Goal: Entertainment & Leisure: Browse casually

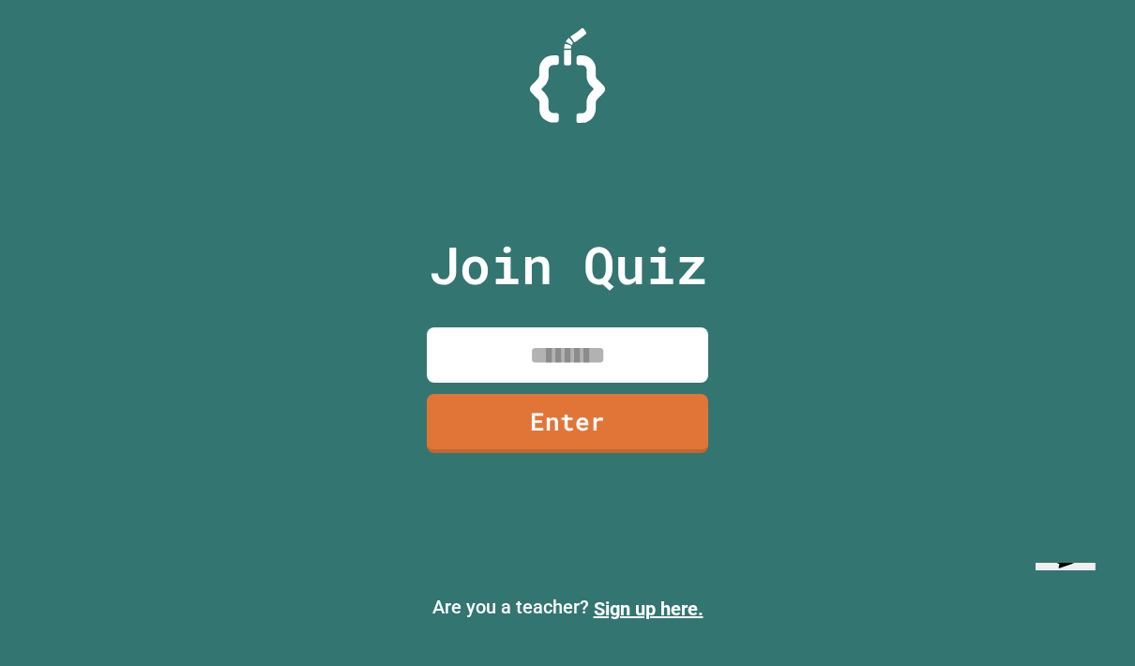
click at [654, 383] on input at bounding box center [567, 354] width 281 height 55
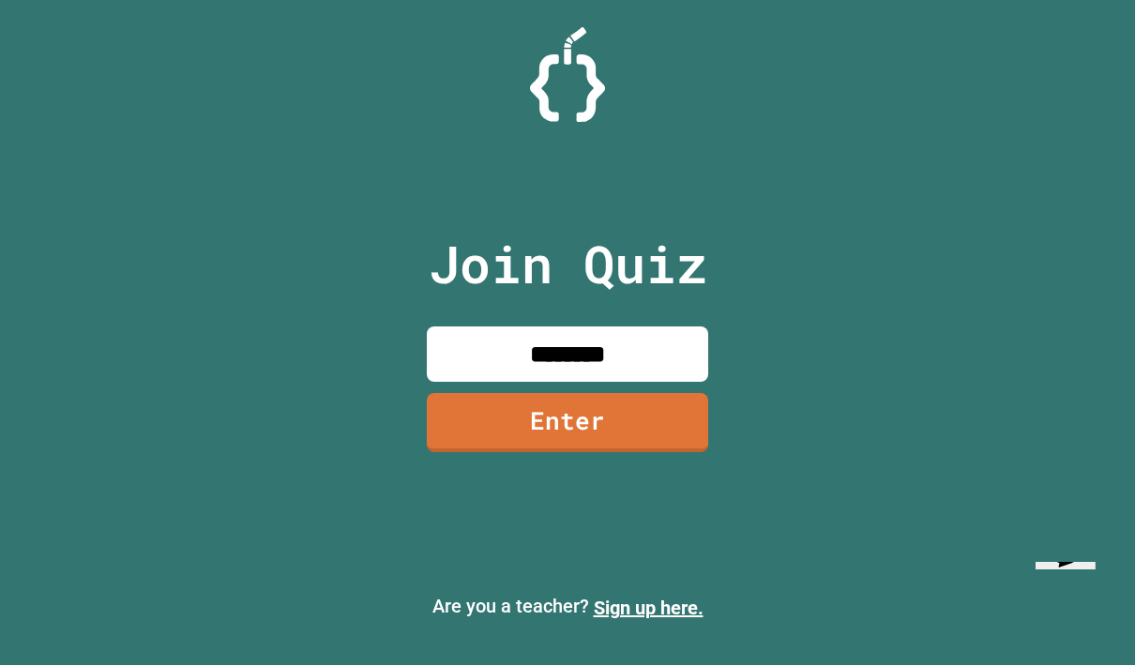
type input "********"
click at [647, 453] on link "Enter" at bounding box center [567, 423] width 281 height 59
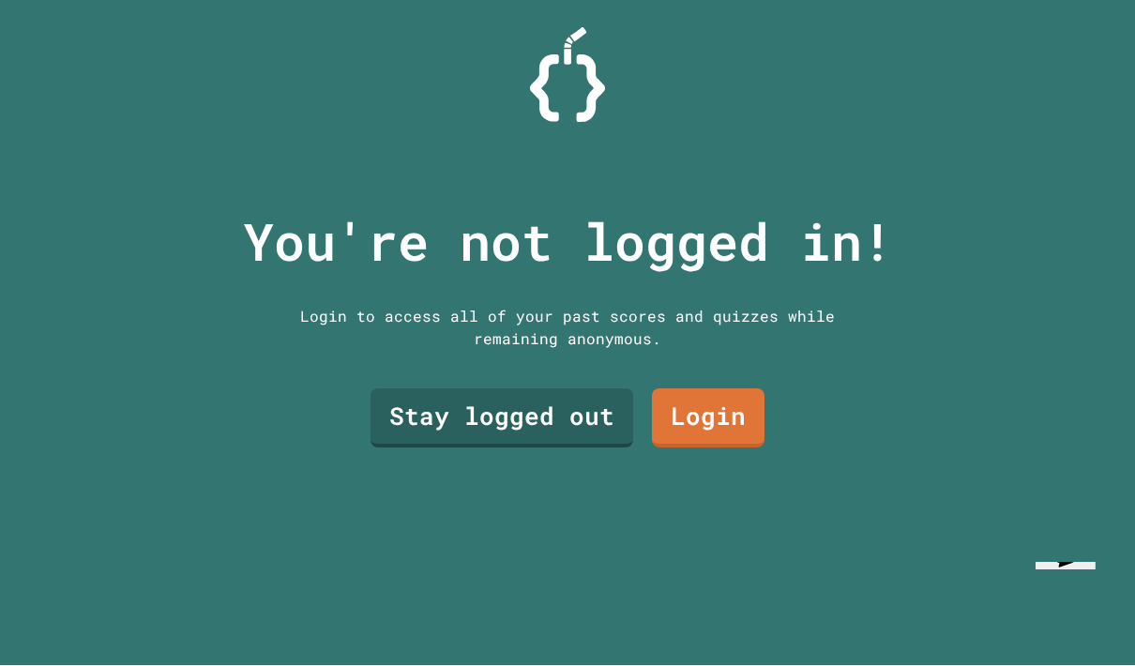
scroll to position [1, 0]
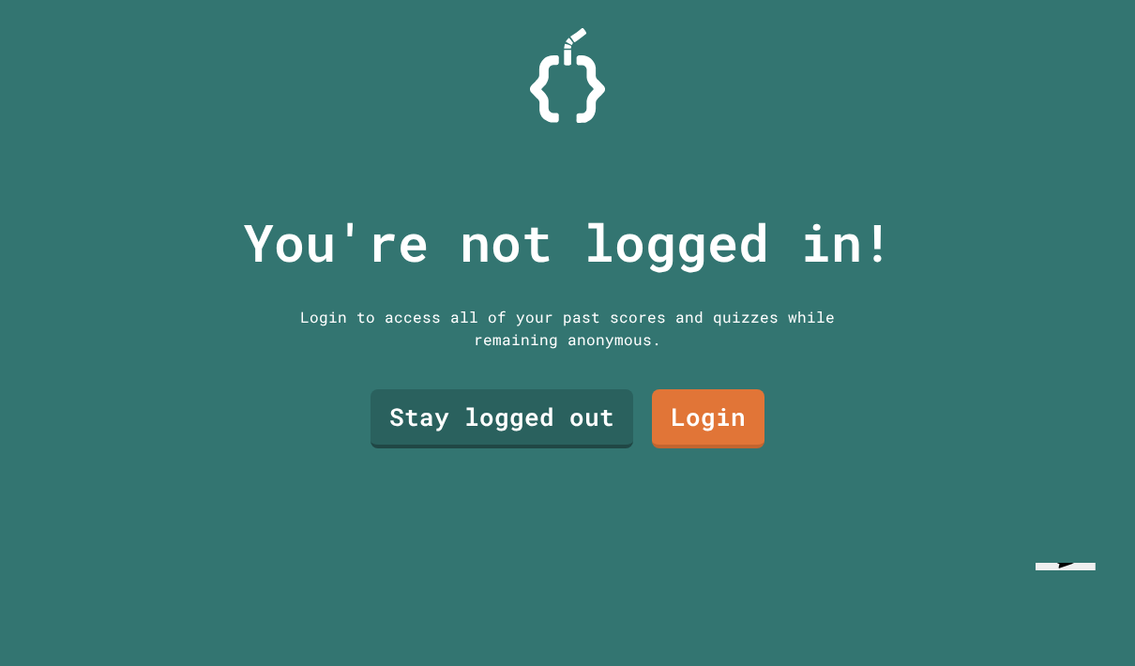
click at [561, 448] on link "Stay logged out" at bounding box center [502, 418] width 263 height 59
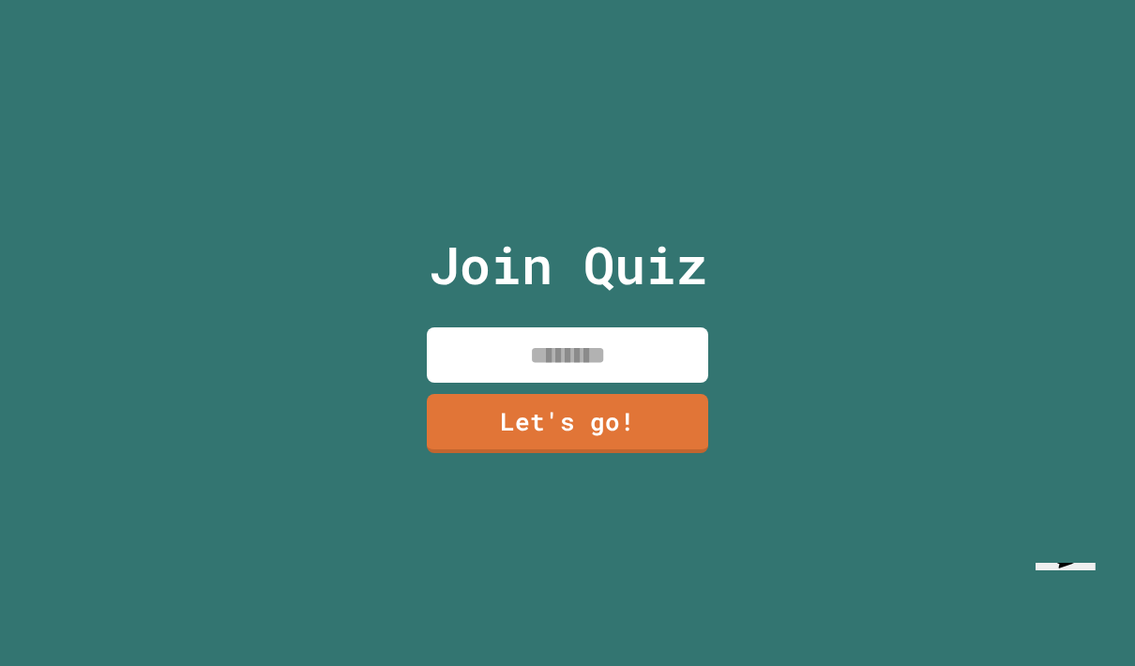
click at [622, 383] on input at bounding box center [567, 354] width 281 height 55
type input "*****"
click at [663, 453] on link "Let's go!" at bounding box center [567, 423] width 281 height 59
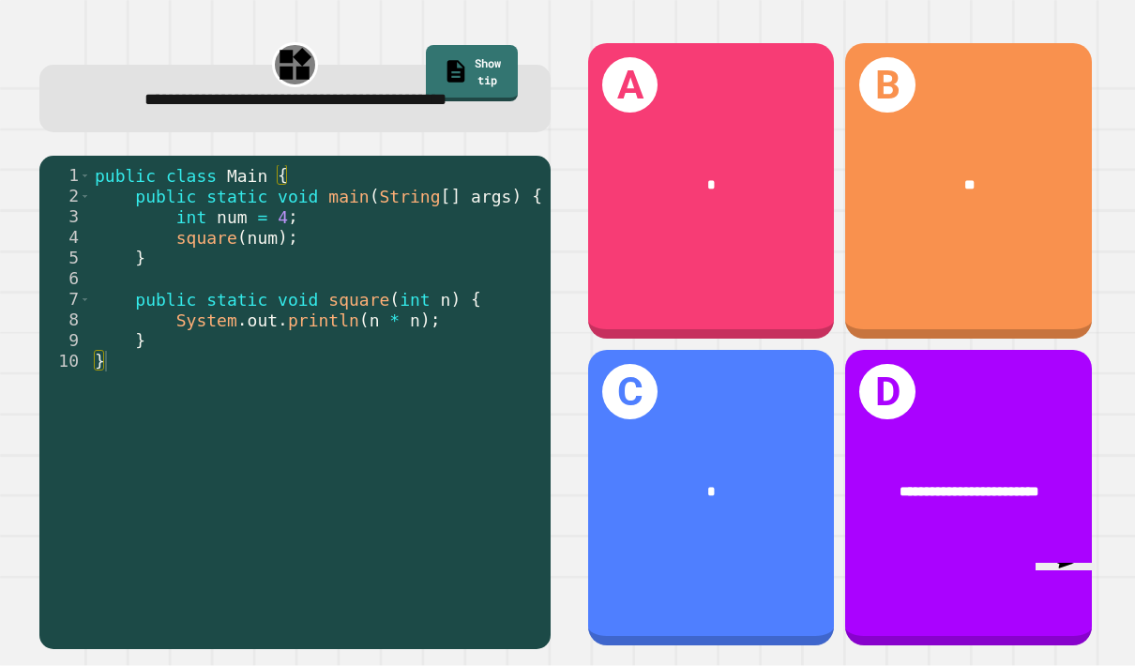
scroll to position [75, 0]
click at [767, 559] on div "C *" at bounding box center [711, 498] width 246 height 296
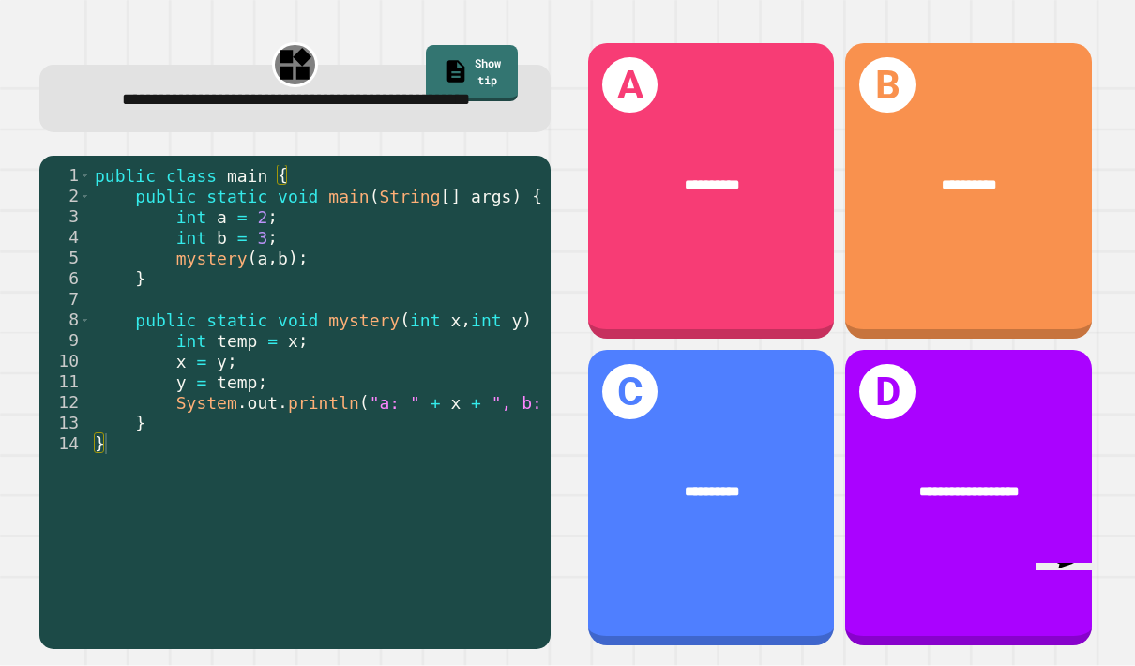
click at [762, 235] on div "**********" at bounding box center [711, 191] width 246 height 296
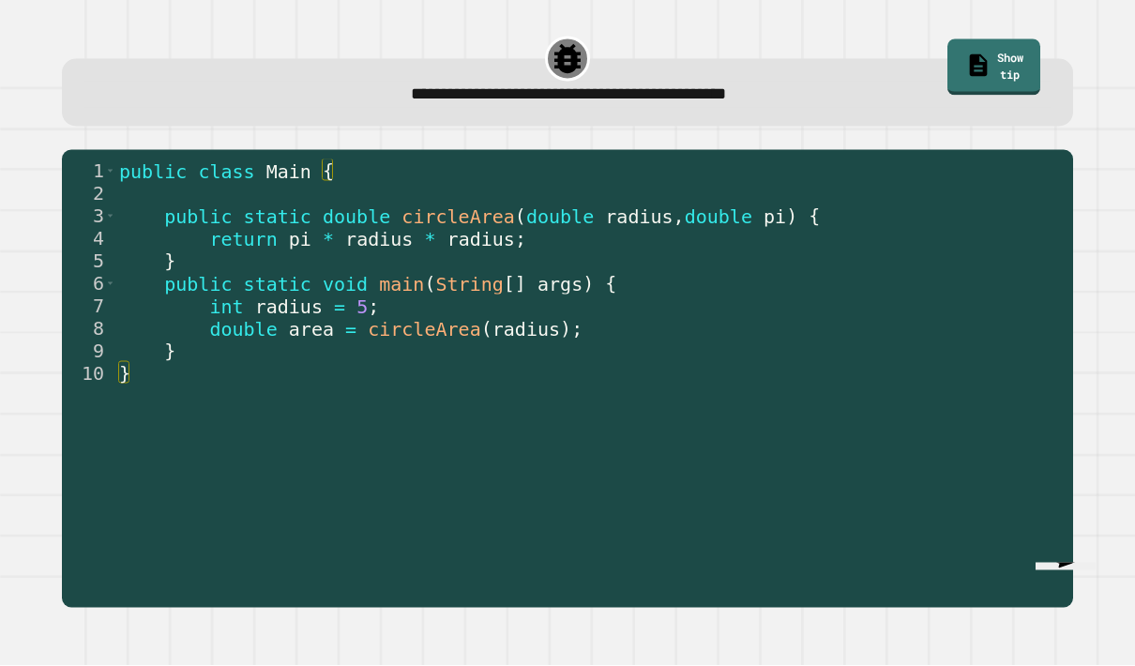
scroll to position [0, 0]
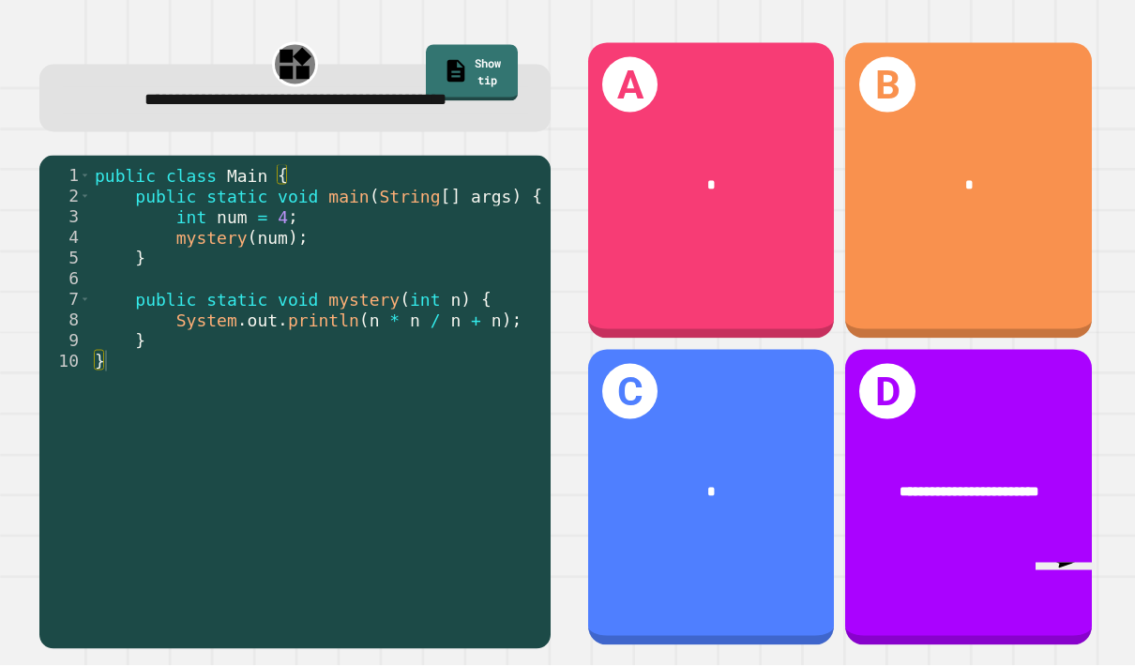
scroll to position [65, 0]
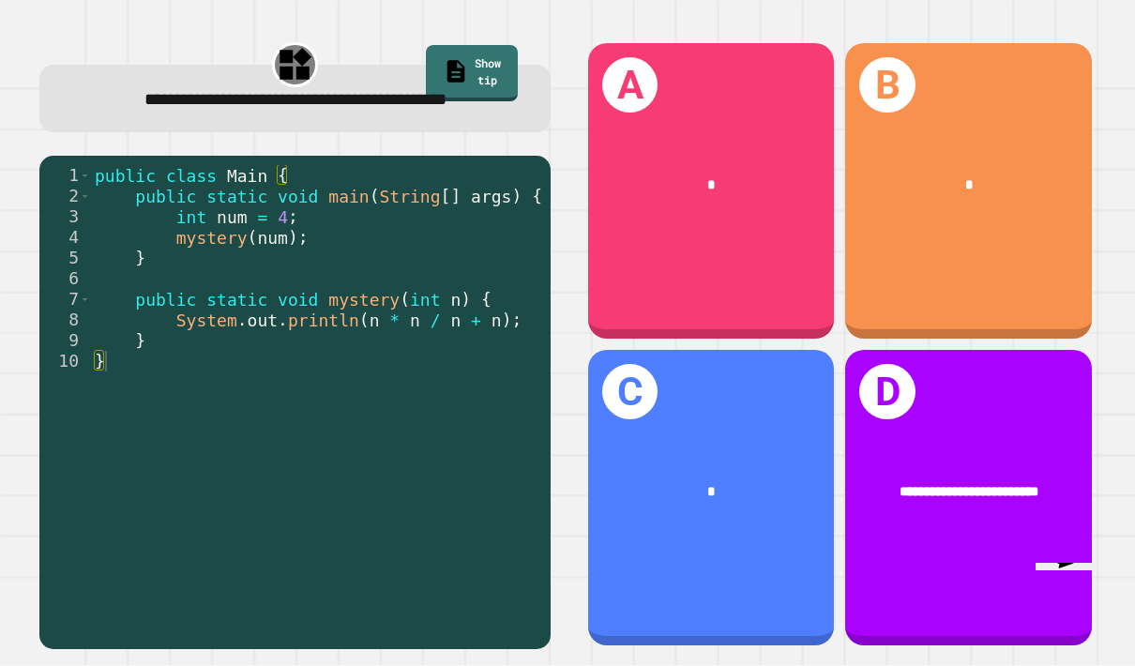
click at [1045, 225] on div "B *" at bounding box center [968, 191] width 246 height 296
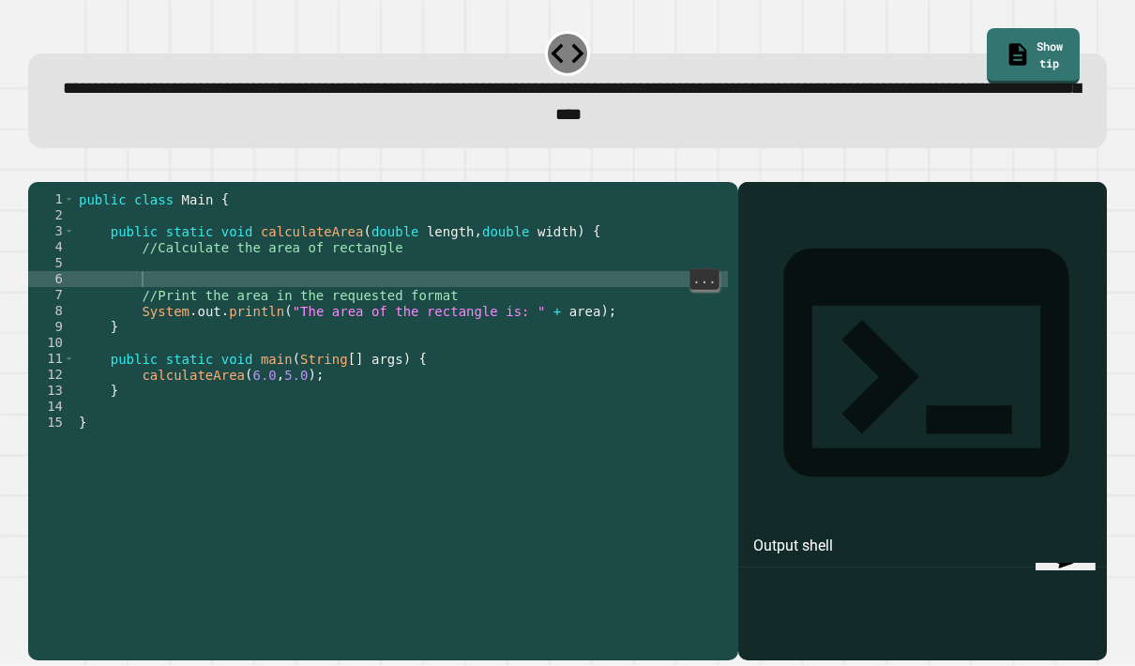
click at [299, 246] on div "public class Main { public static void calculateArea ( double length , double w…" at bounding box center [401, 446] width 653 height 510
click at [294, 243] on div "public class Main { public static void calculateArea ( double length , double w…" at bounding box center [401, 446] width 653 height 510
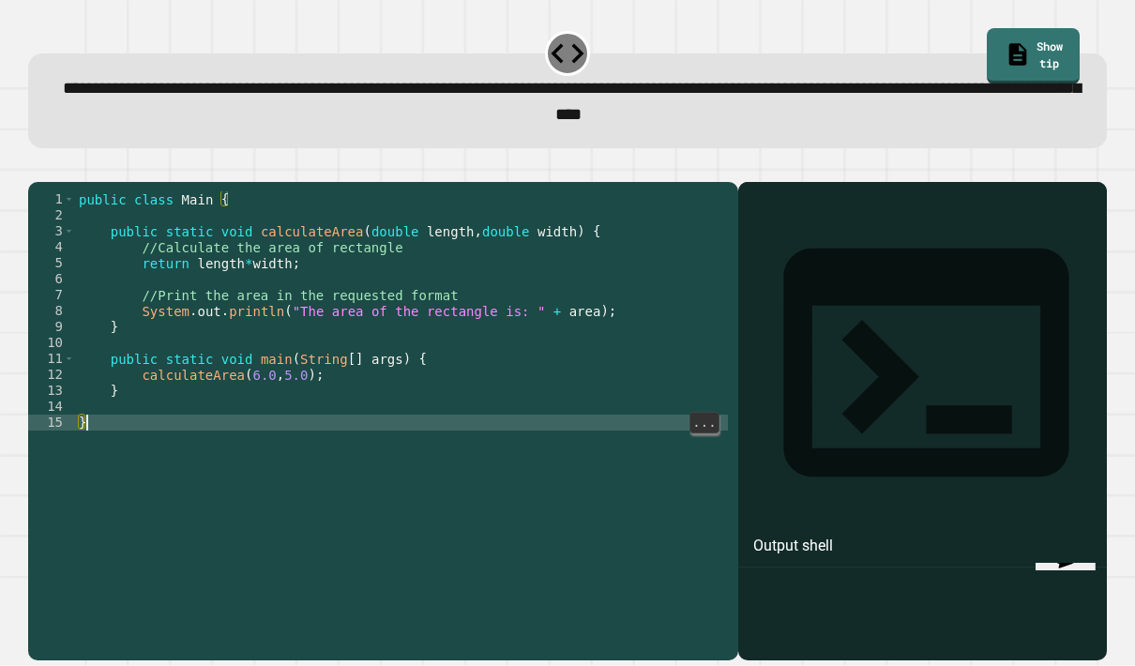
scroll to position [51, 0]
click at [202, 240] on div "public class Main { public static void calculateArea ( double length , double w…" at bounding box center [401, 446] width 653 height 510
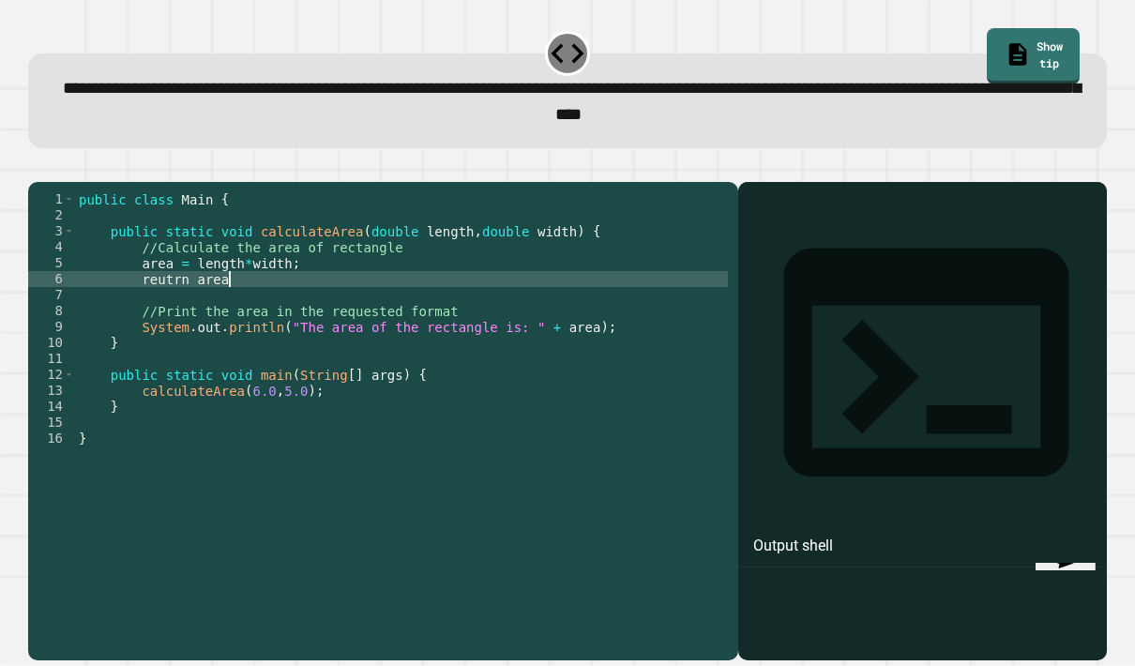
scroll to position [17, 30]
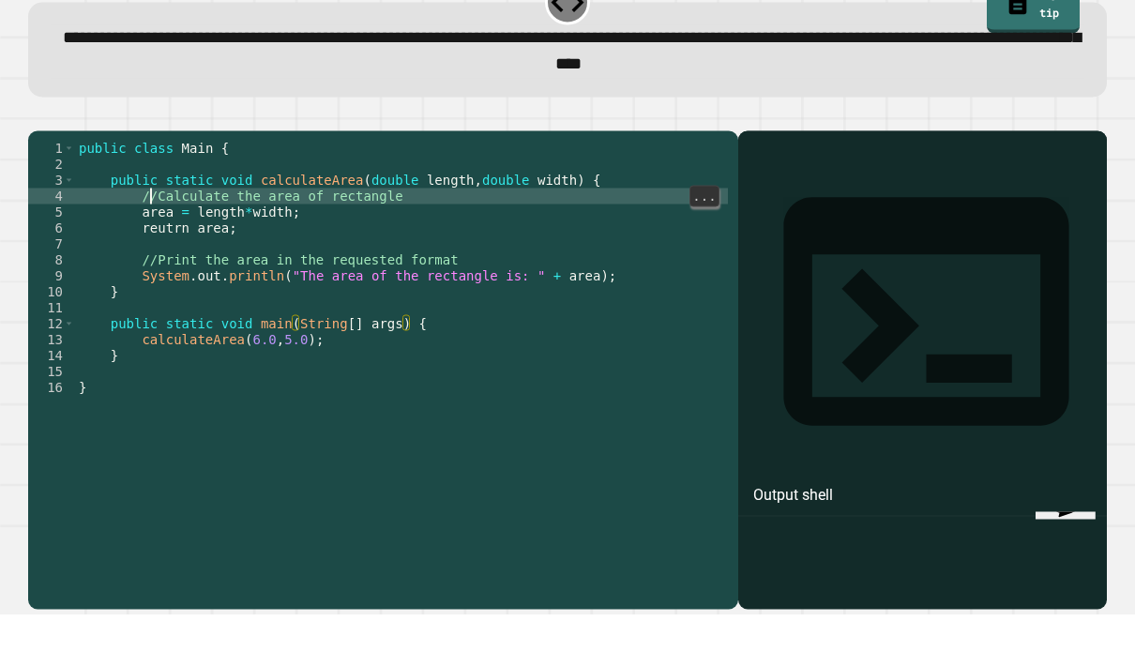
click at [147, 191] on div "public class Main { public static void calculateArea ( double length , double w…" at bounding box center [401, 446] width 653 height 510
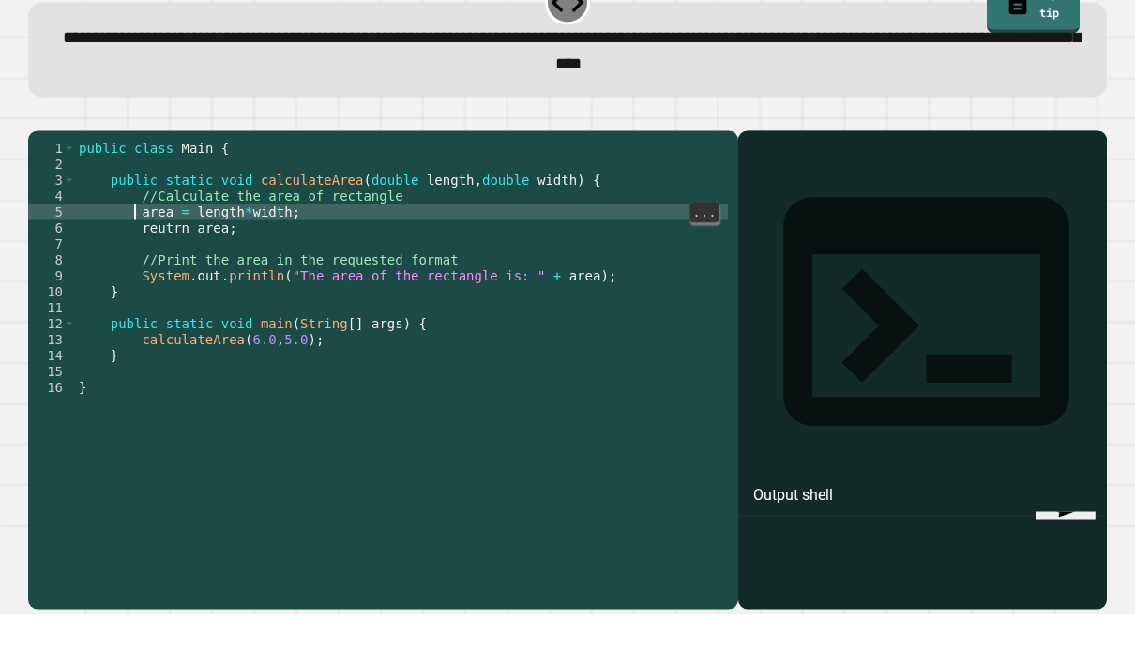
click at [137, 198] on div "public class Main { public static void calculateArea ( double length , double w…" at bounding box center [401, 446] width 653 height 510
type textarea "********"
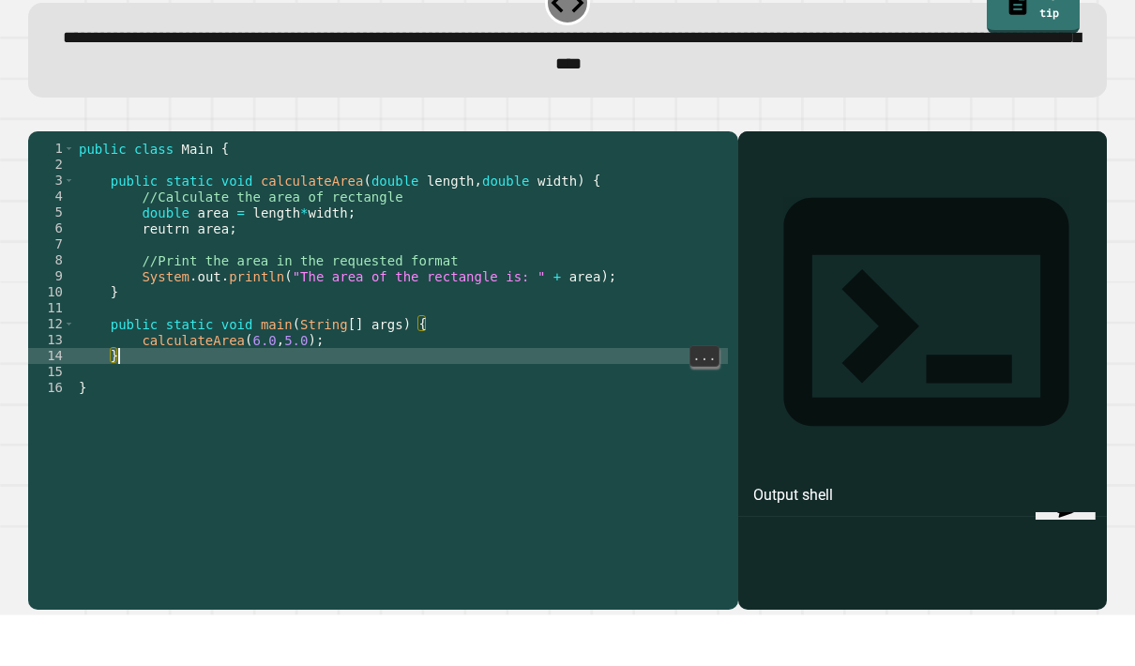
click at [382, 334] on div "public class Main { public static void calculateArea ( double length , double w…" at bounding box center [401, 446] width 653 height 510
click at [404, 326] on div "public class Main { public static void calculateArea ( double length , double w…" at bounding box center [401, 446] width 653 height 510
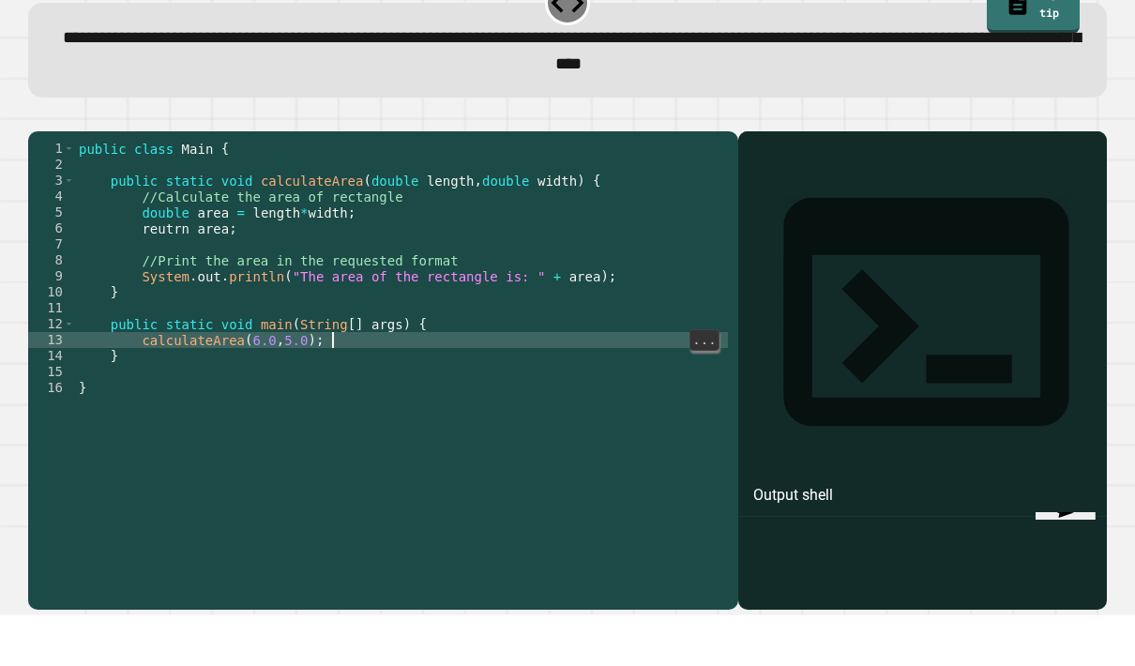
scroll to position [75, 0]
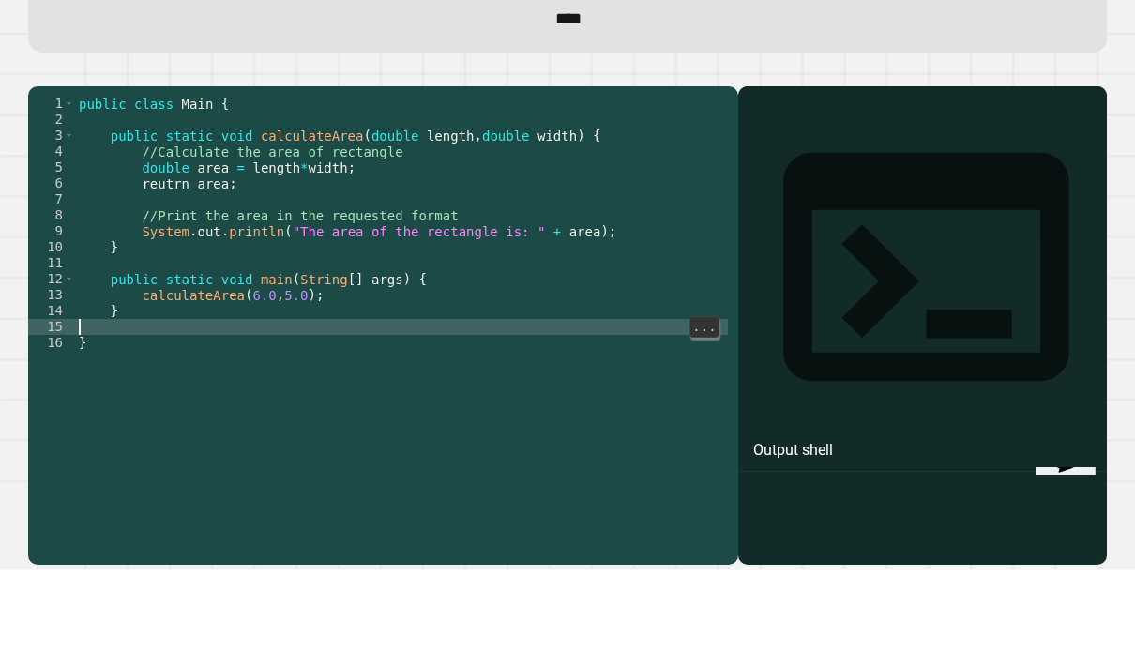
click at [407, 242] on div "public class Main { public static void calculateArea ( double length , double w…" at bounding box center [401, 446] width 653 height 510
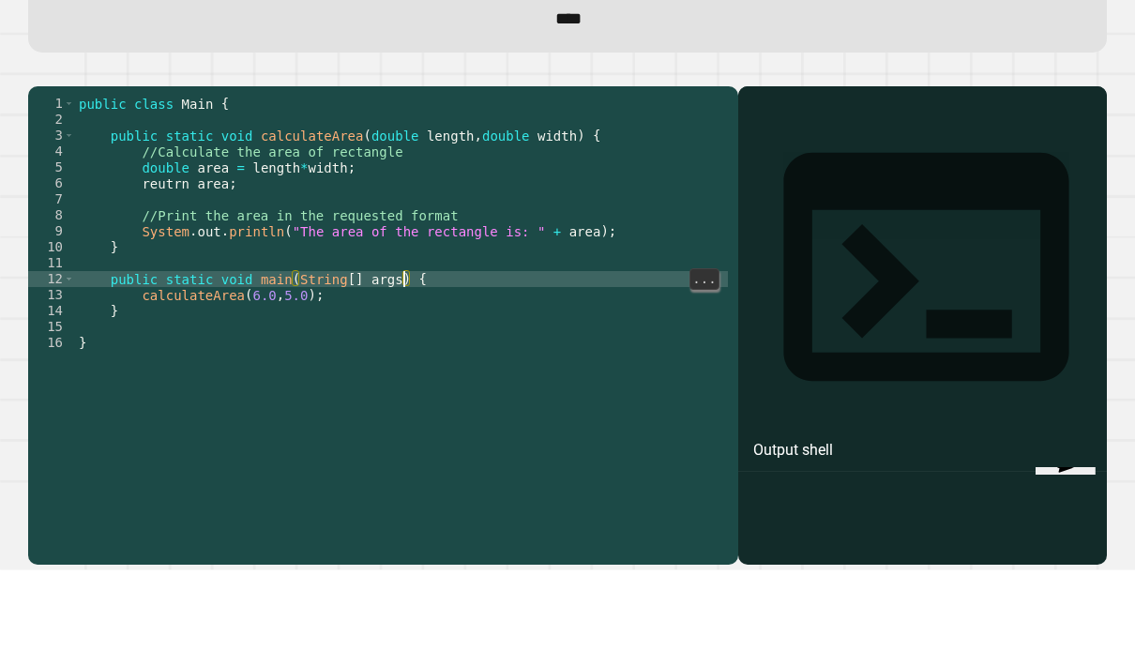
click at [619, 191] on div "public class Main { public static void calculateArea ( double length , double w…" at bounding box center [401, 446] width 653 height 510
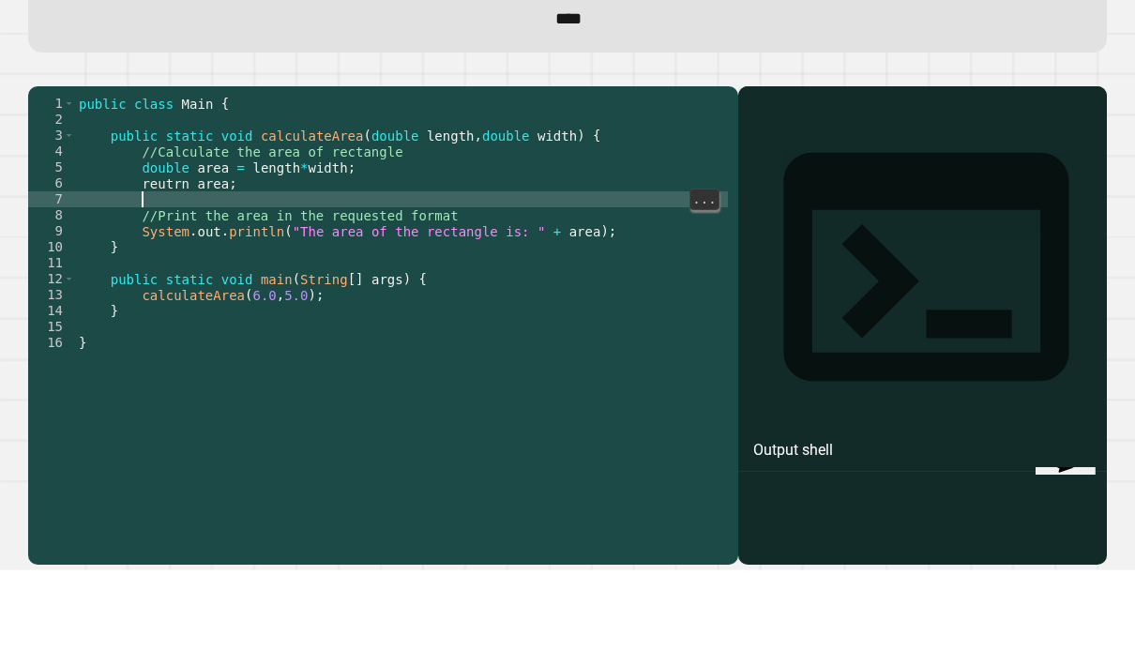
click at [618, 191] on div "public class Main { public static void calculateArea ( double length , double w…" at bounding box center [401, 446] width 653 height 510
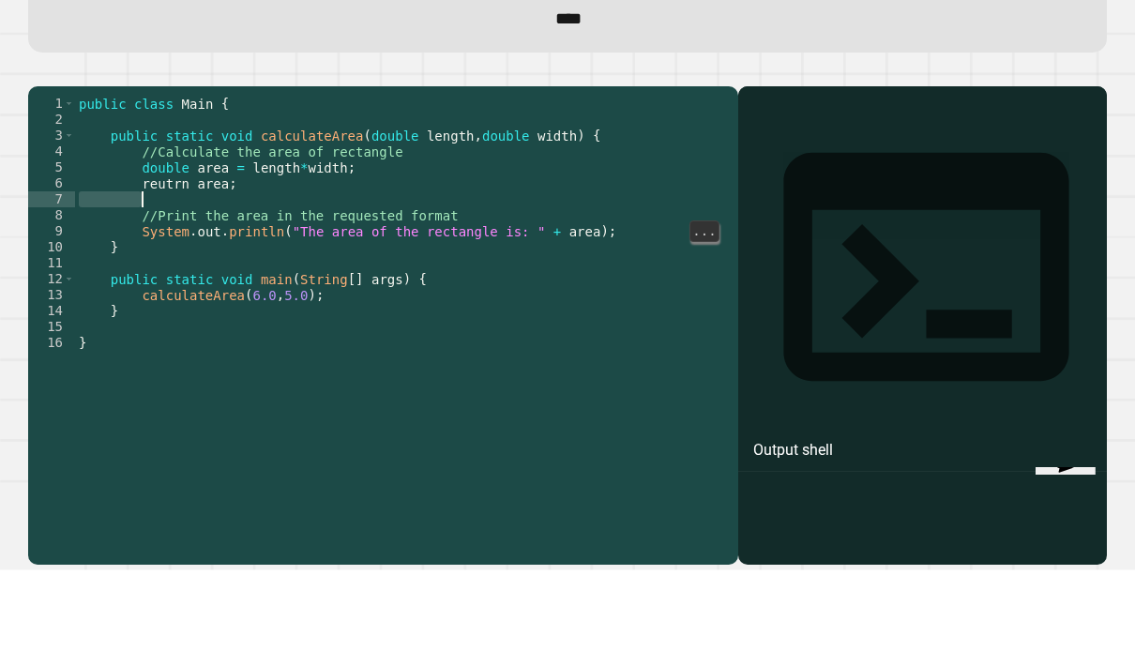
click at [586, 225] on div "public class Main { public static void calculateArea ( double length , double w…" at bounding box center [401, 446] width 653 height 510
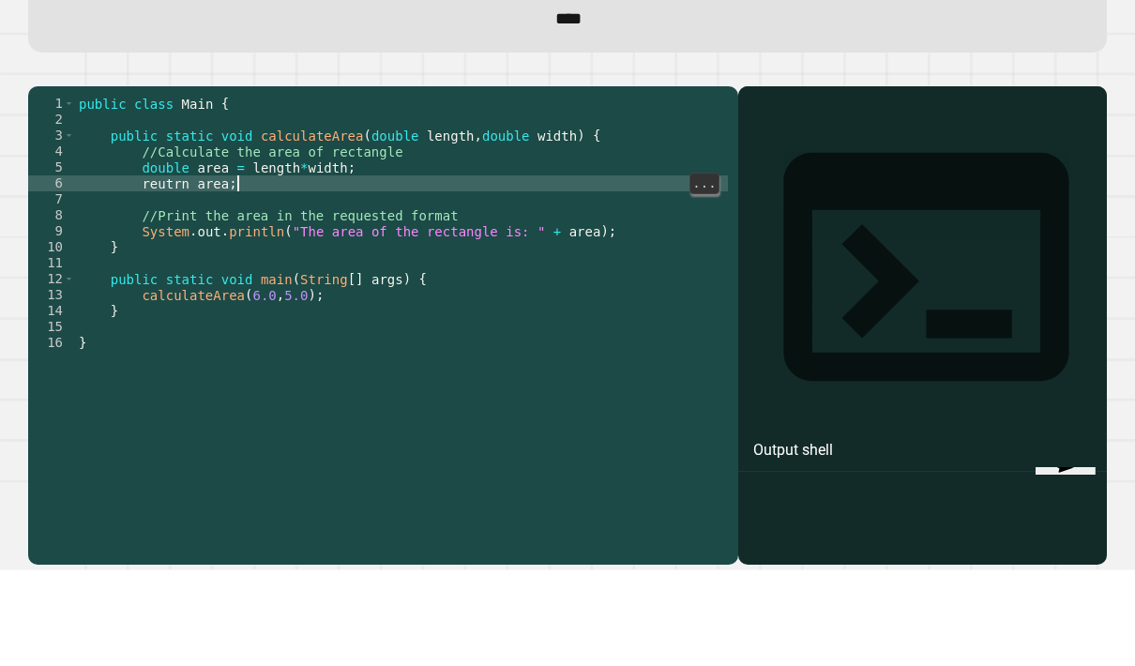
click at [539, 191] on div "public class Main { public static void calculateArea ( double length , double w…" at bounding box center [401, 446] width 653 height 510
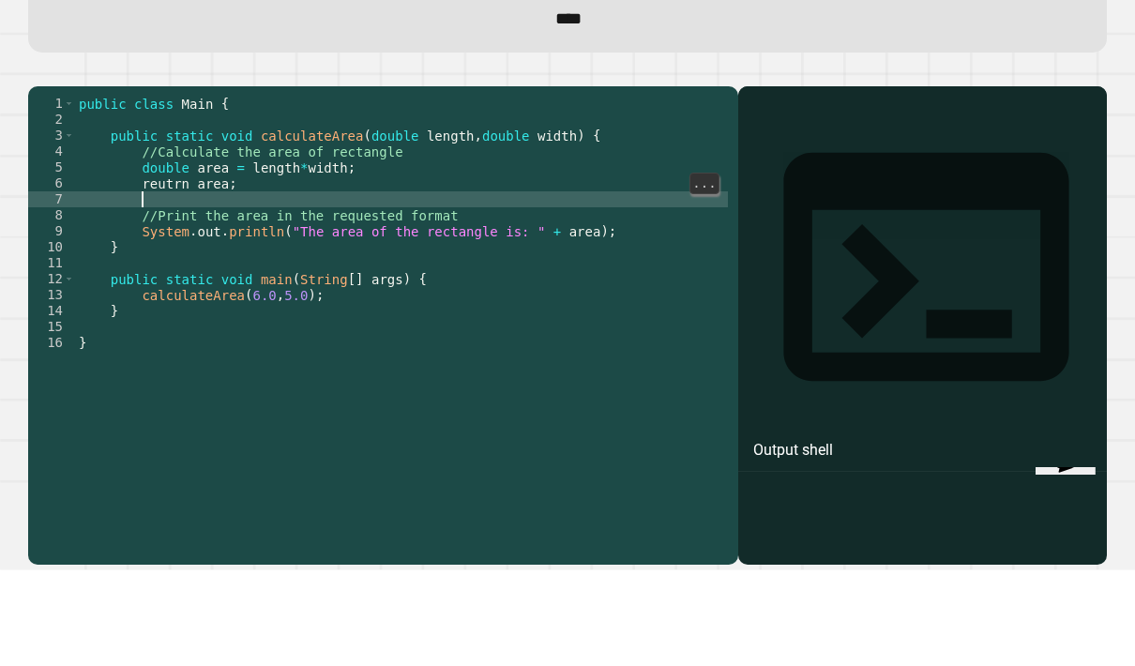
click at [433, 372] on div "public class Main { public static void calculateArea ( double length , double w…" at bounding box center [401, 446] width 653 height 510
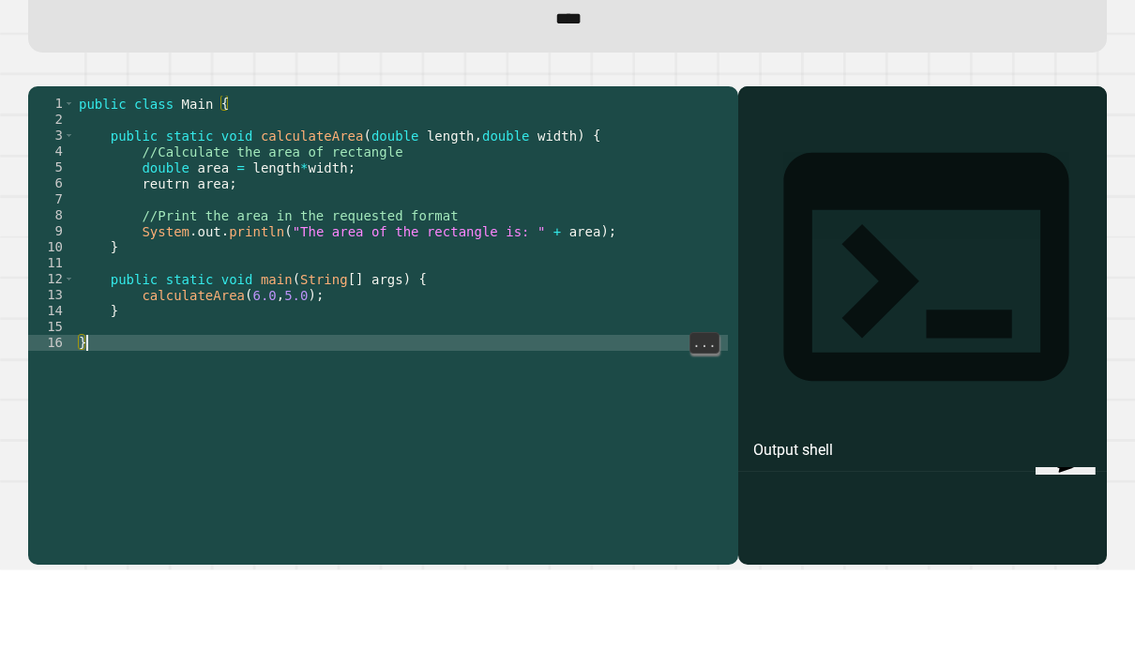
click at [829, 236] on div at bounding box center [923, 448] width 350 height 424
click at [922, 236] on div at bounding box center [923, 448] width 350 height 424
click at [826, 535] on div "Output shell" at bounding box center [793, 546] width 80 height 23
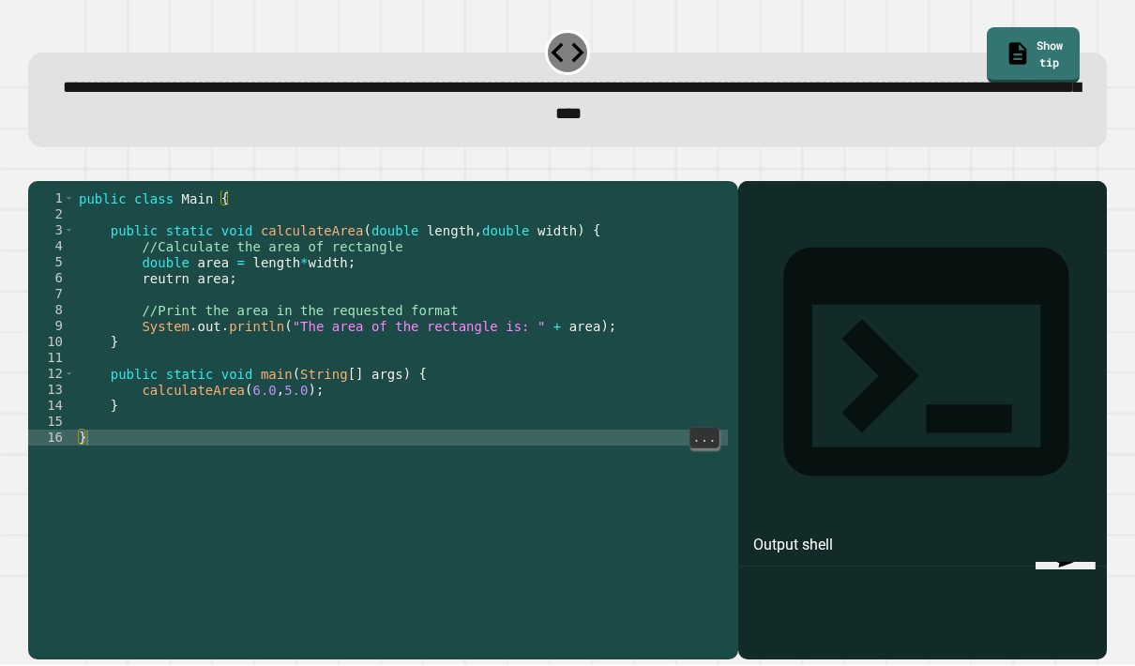
scroll to position [0, 0]
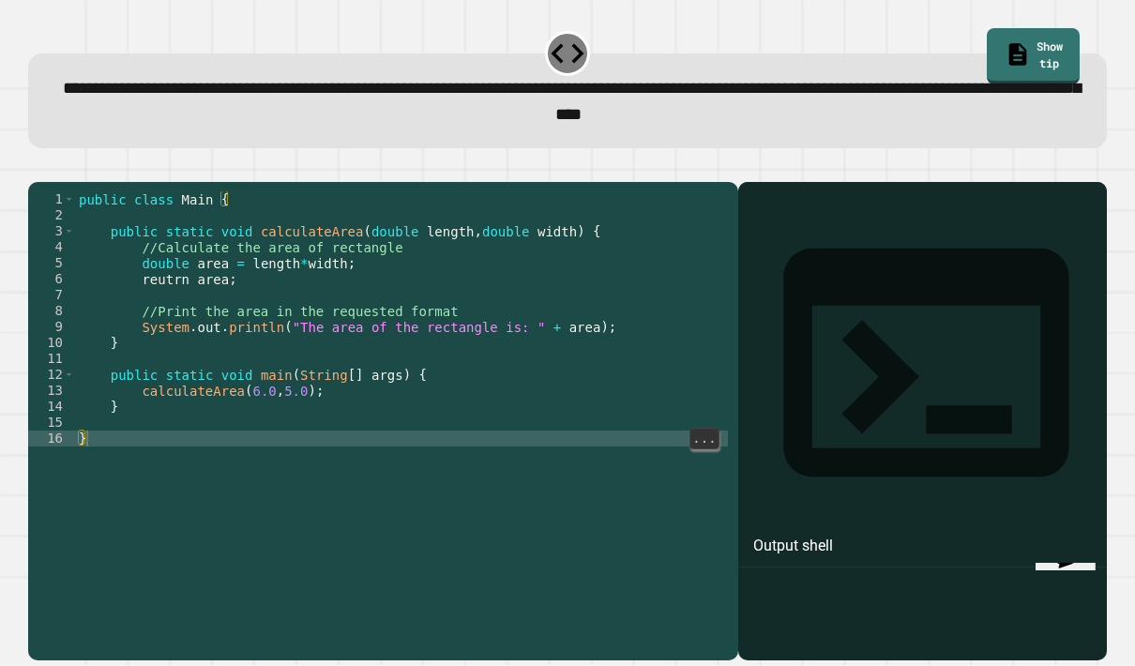
click at [1051, 46] on link "Show tip" at bounding box center [1033, 56] width 92 height 56
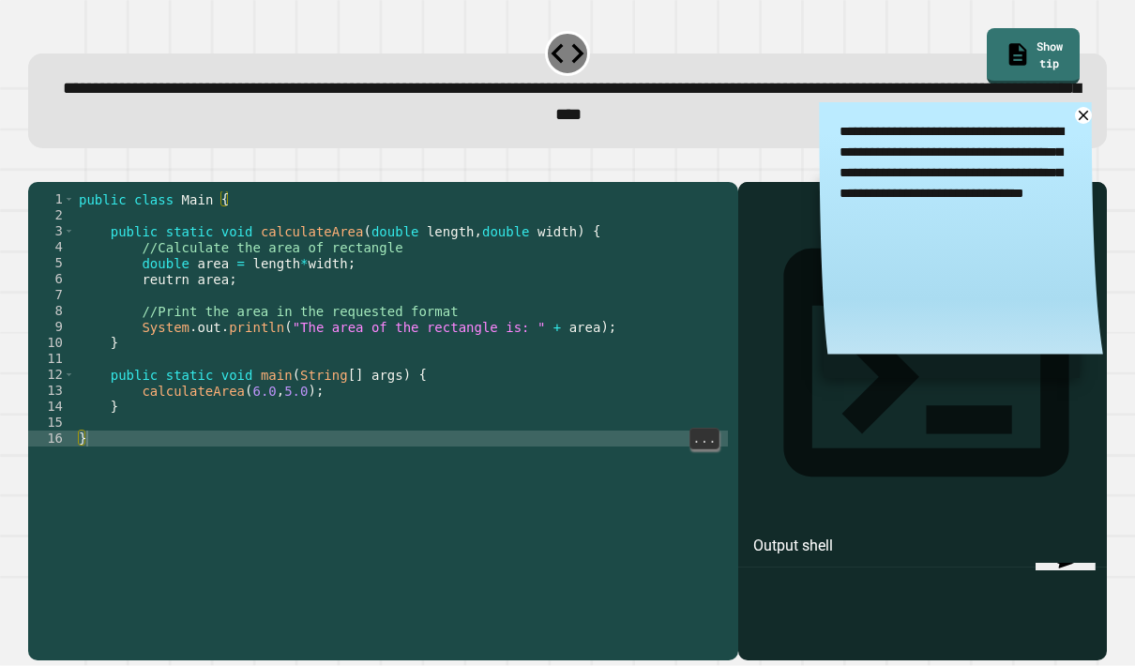
click at [1073, 120] on textarea "**********" at bounding box center [961, 162] width 284 height 120
click at [1089, 124] on link at bounding box center [1083, 115] width 17 height 17
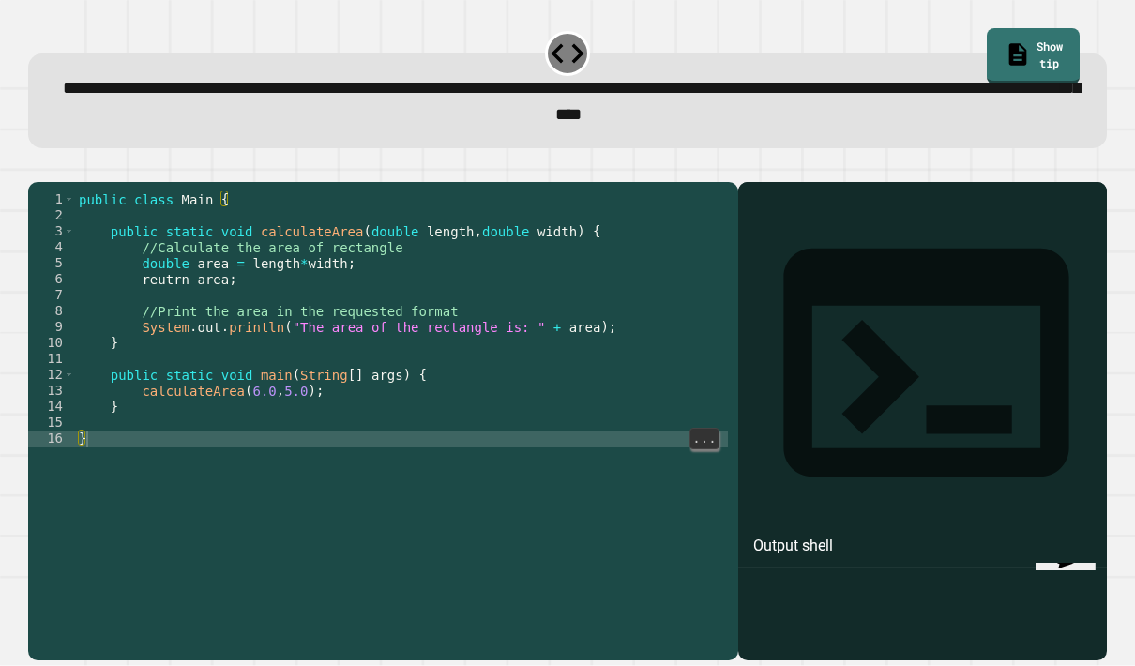
scroll to position [75, 0]
click at [1016, 504] on div at bounding box center [923, 448] width 350 height 424
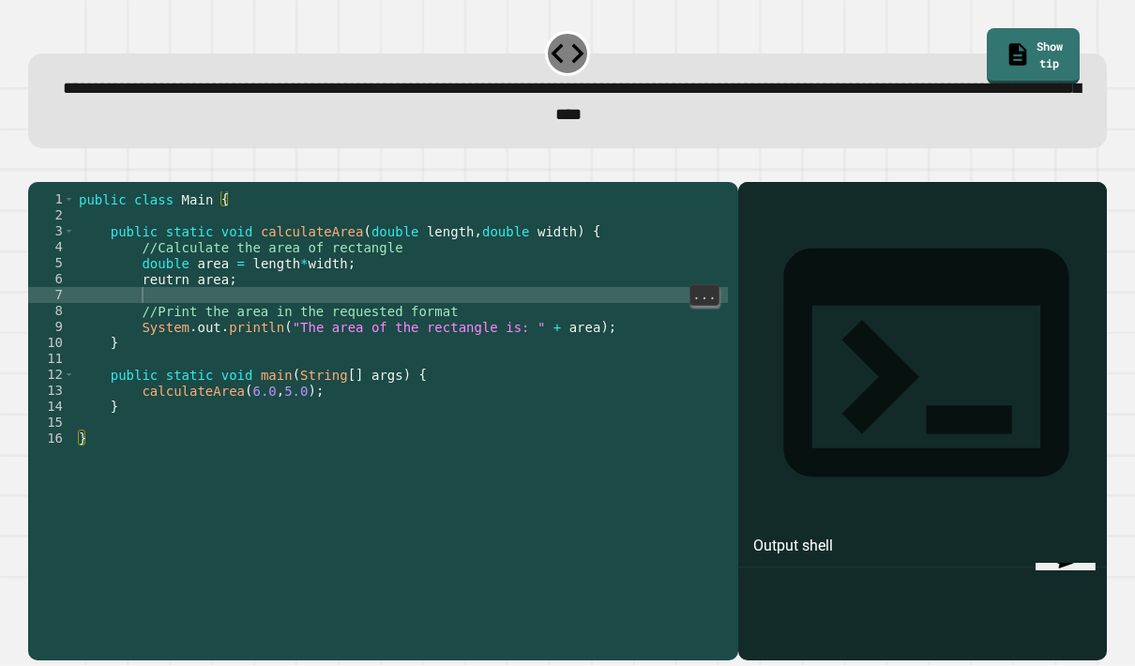
click at [585, 259] on div "public class Main { public static void calculateArea ( double length , double w…" at bounding box center [401, 446] width 653 height 510
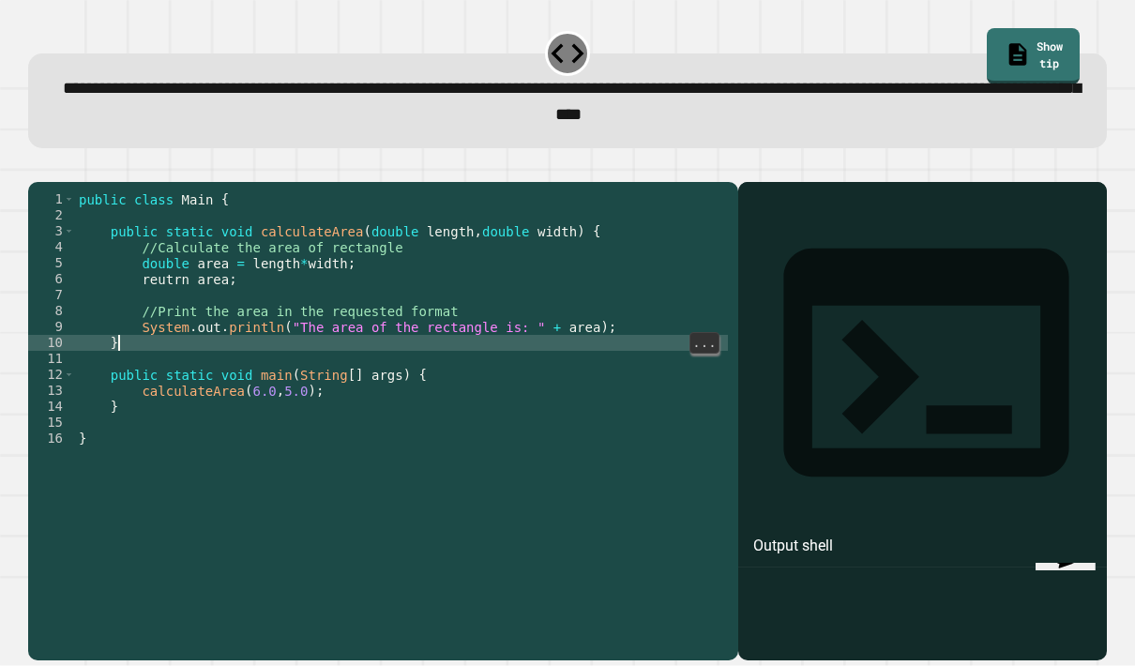
click at [597, 305] on div "public class Main { public static void calculateArea ( double length , double w…" at bounding box center [401, 446] width 653 height 510
click at [594, 363] on div "public class Main { public static void calculateArea ( double length , double w…" at bounding box center [401, 446] width 653 height 510
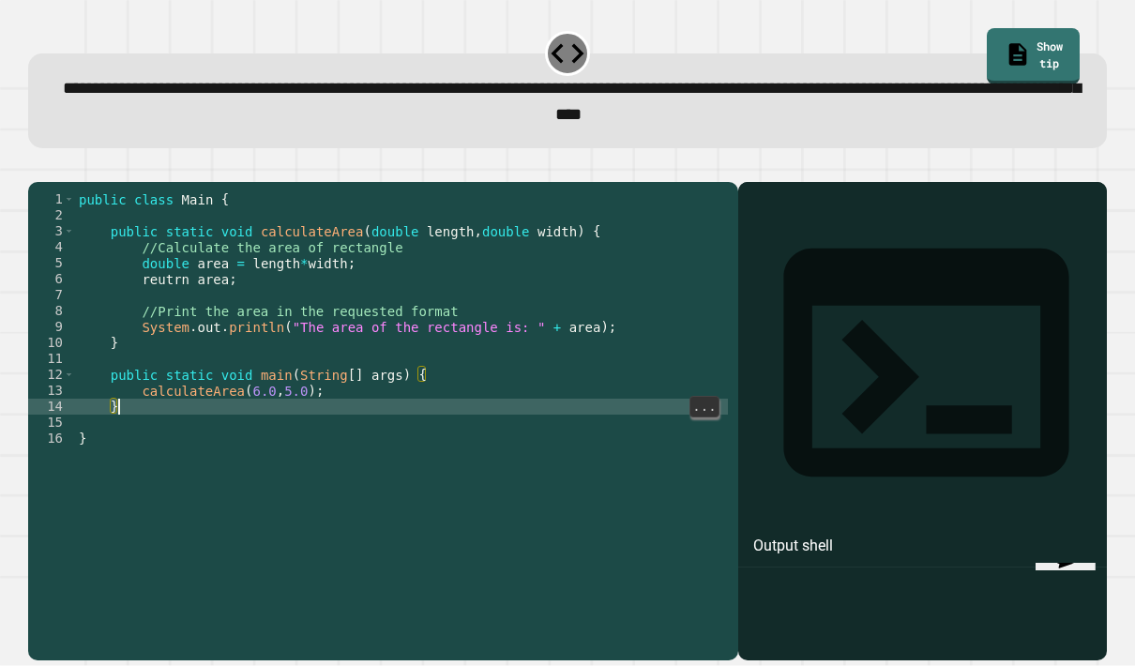
click at [614, 344] on div "public class Main { public static void calculateArea ( double length , double w…" at bounding box center [401, 446] width 653 height 510
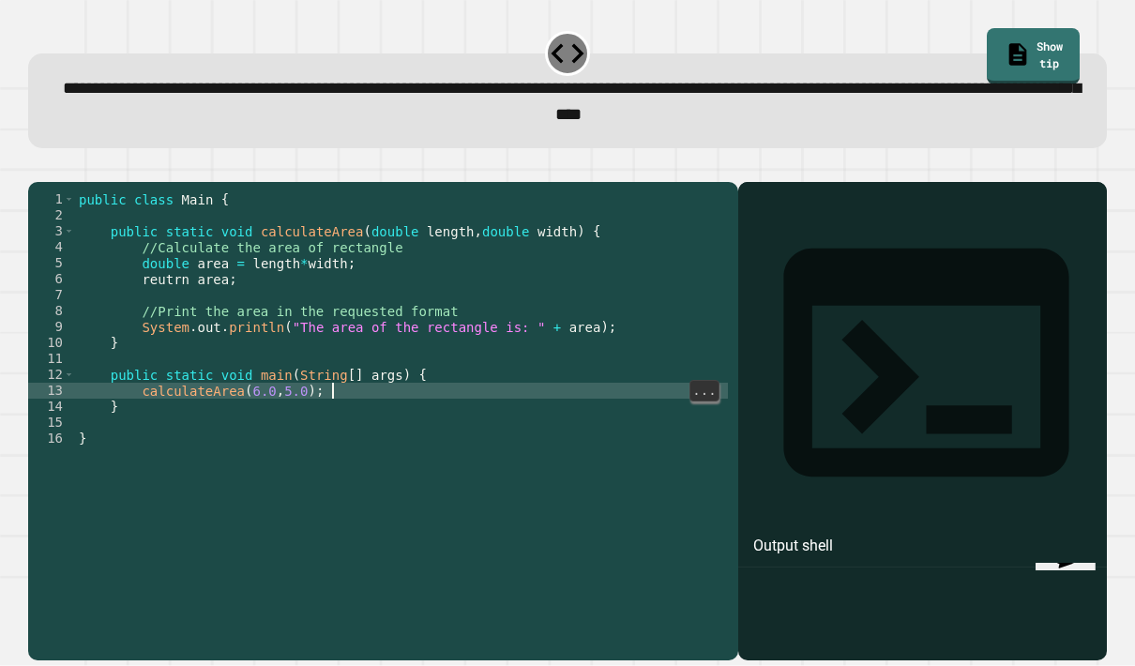
click at [631, 318] on div "public class Main { public static void calculateArea ( double length , double w…" at bounding box center [401, 446] width 653 height 510
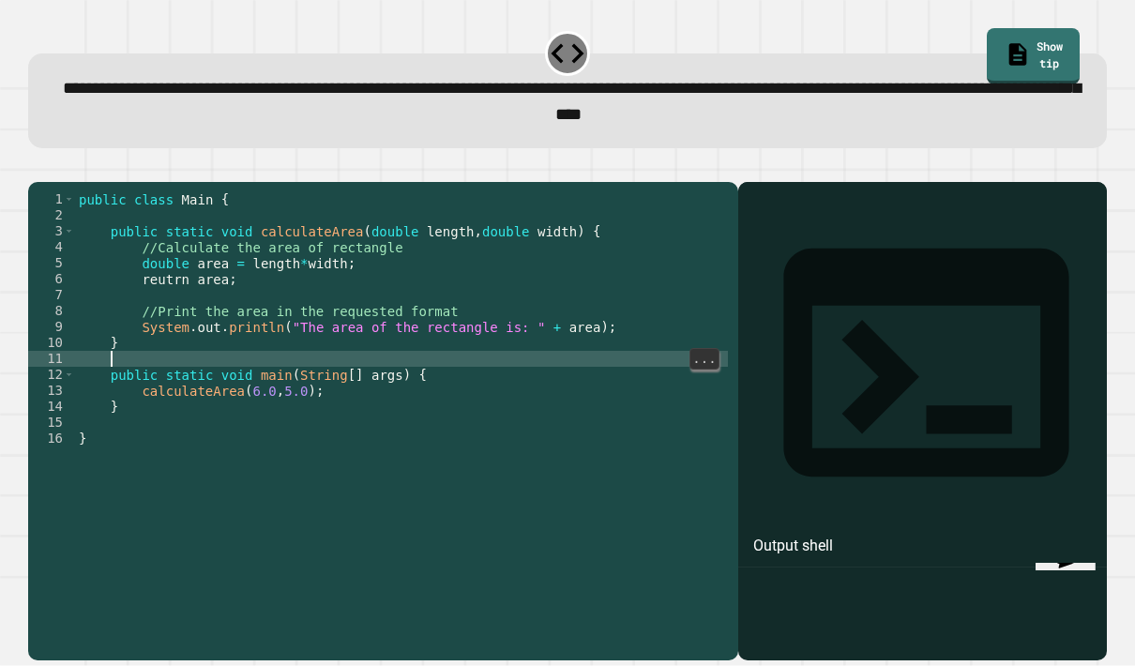
click at [631, 318] on div "public class Main { public static void calculateArea ( double length , double w…" at bounding box center [401, 446] width 653 height 510
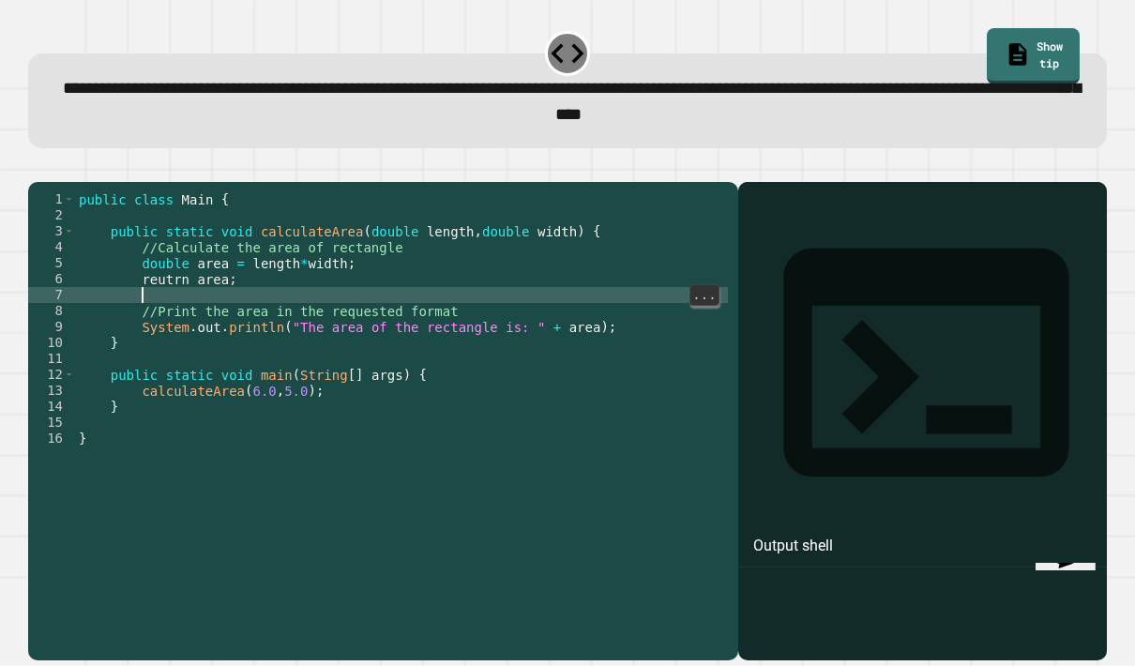
click at [658, 252] on div "public class Main { public static void calculateArea ( double length , double w…" at bounding box center [401, 446] width 653 height 510
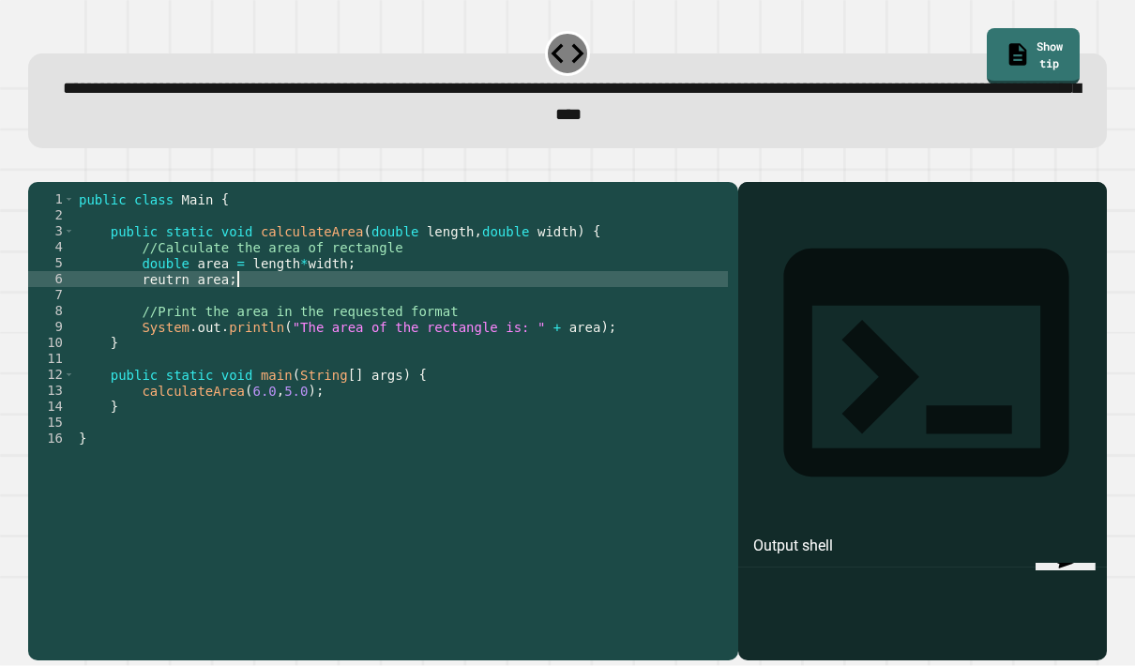
scroll to position [0, 0]
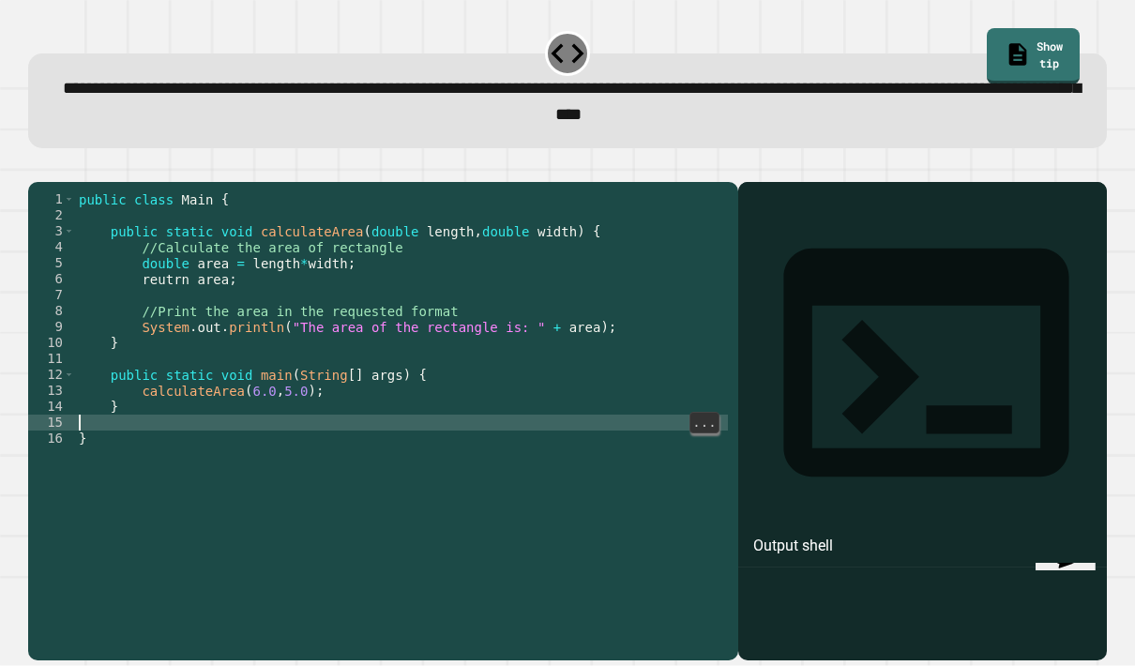
click at [646, 451] on div "public class Main { public static void calculateArea ( double length , double w…" at bounding box center [401, 446] width 653 height 510
click at [653, 411] on div "public class Main { public static void calculateArea ( double length , double w…" at bounding box center [401, 446] width 653 height 510
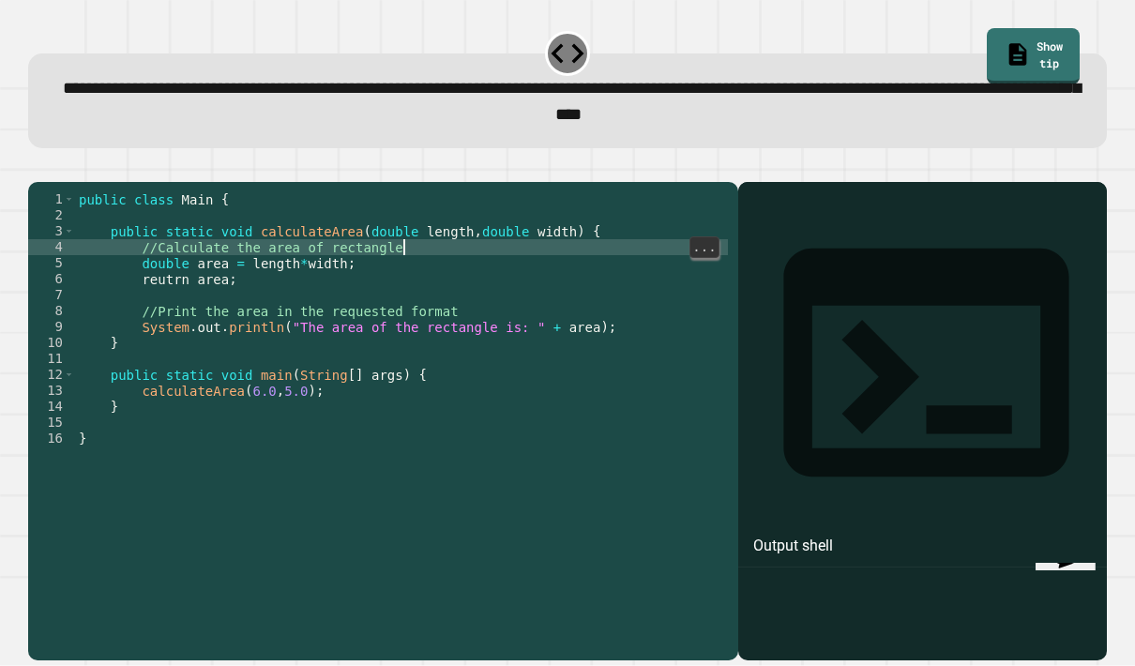
click at [676, 276] on div "public class Main { public static void calculateArea ( double length , double w…" at bounding box center [401, 446] width 653 height 510
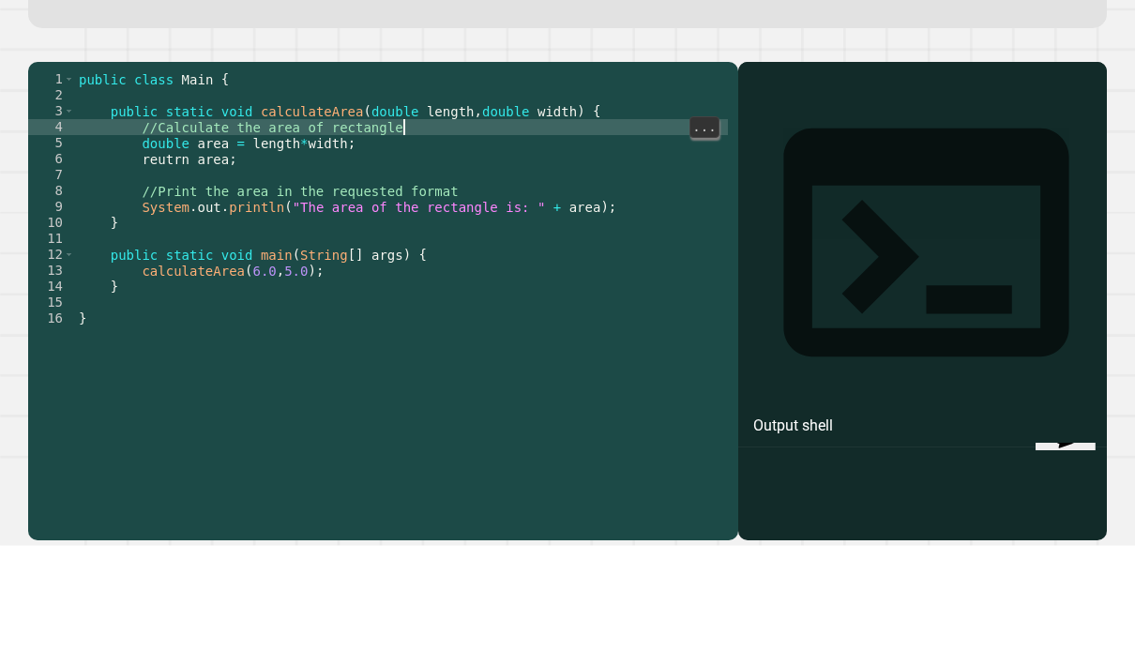
scroll to position [36, 0]
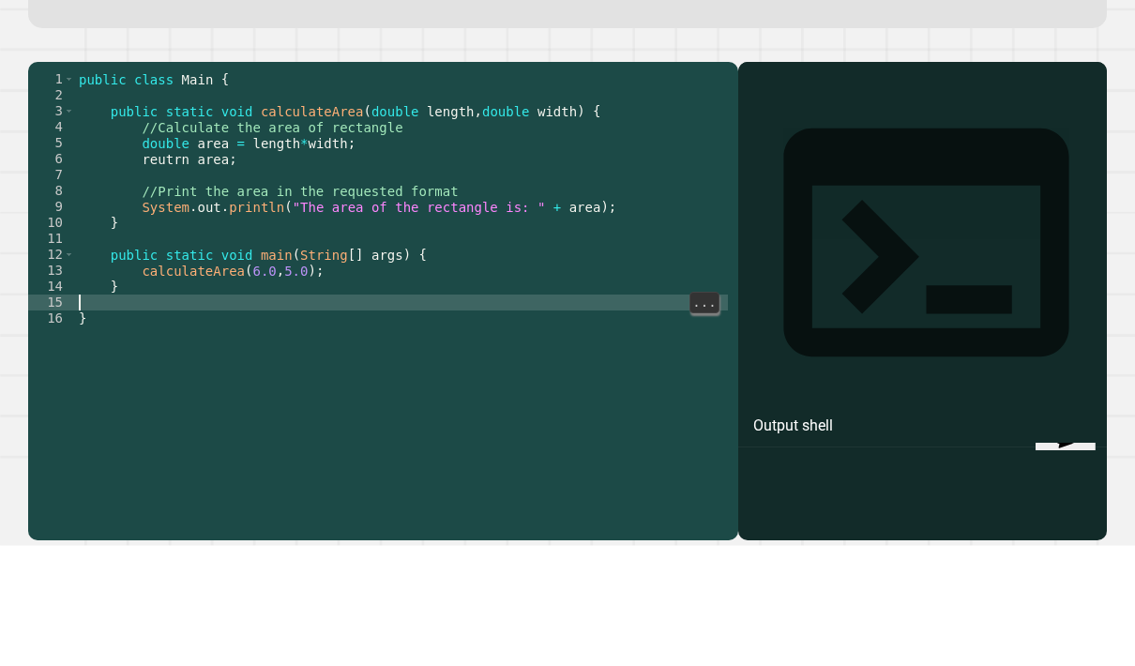
click at [684, 303] on div "public class Main { public static void calculateArea ( double length , double w…" at bounding box center [401, 446] width 653 height 510
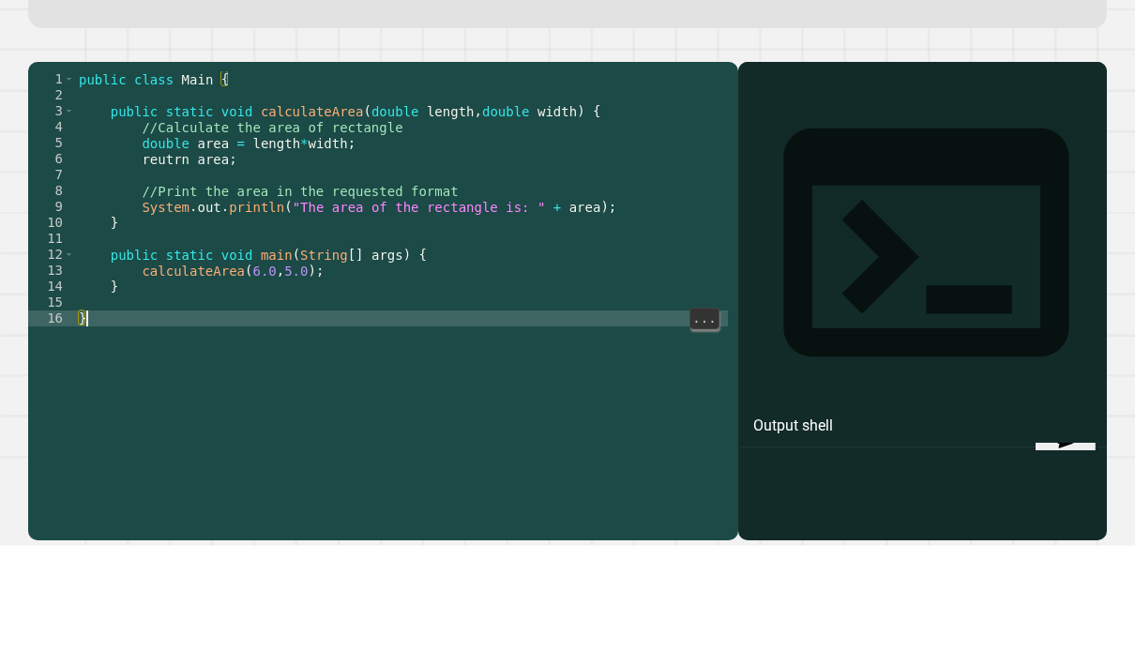
click at [667, 365] on div "public class Main { public static void calculateArea ( double length , double w…" at bounding box center [401, 446] width 653 height 510
click at [650, 436] on div "public class Main { public static void calculateArea ( double length , double w…" at bounding box center [401, 446] width 653 height 510
click at [670, 307] on div "public class Main { public static void calculateArea ( double length , double w…" at bounding box center [401, 446] width 653 height 510
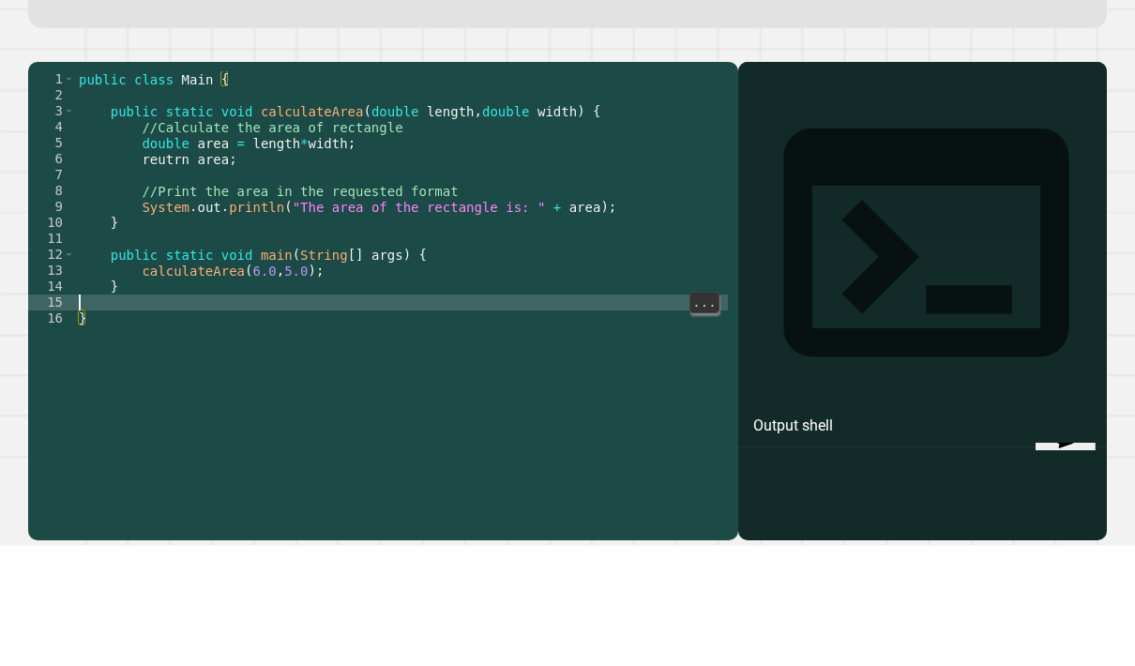
click at [657, 293] on div "public class Main { public static void calculateArea ( double length , double w…" at bounding box center [401, 446] width 653 height 510
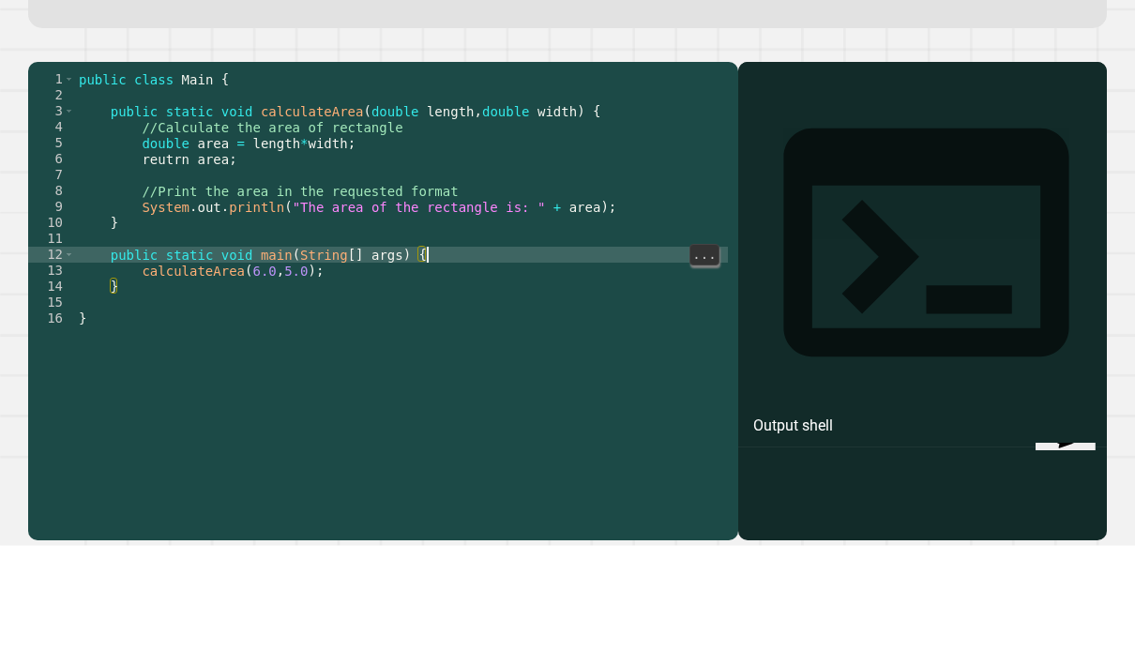
click at [669, 252] on div "public class Main { public static void calculateArea ( double length , double w…" at bounding box center [401, 446] width 653 height 510
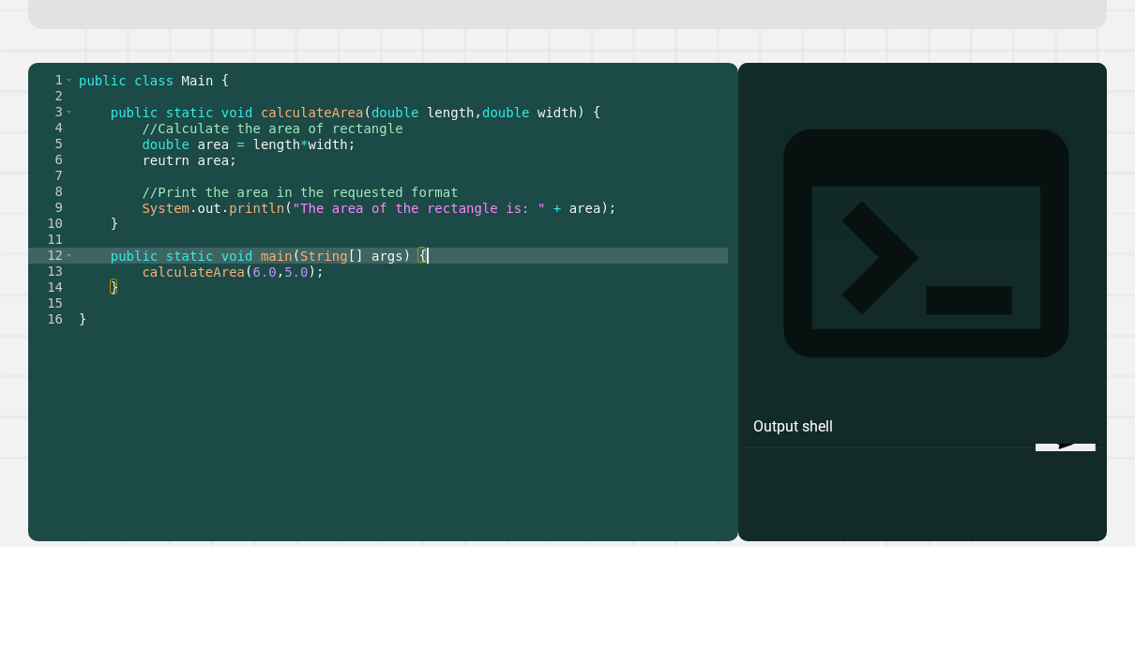
scroll to position [75, 0]
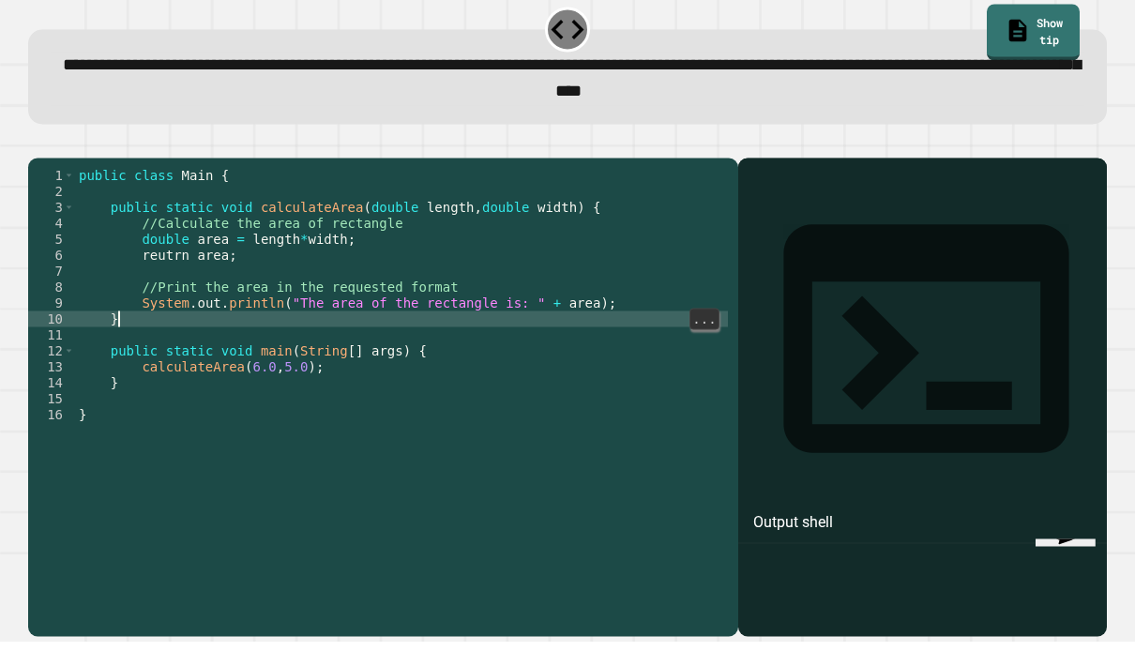
click at [214, 275] on div "public class Main { public static void calculateArea ( double length , double w…" at bounding box center [401, 446] width 653 height 510
click at [351, 457] on div "public class Main { public static void calculateArea ( double length , double w…" at bounding box center [401, 446] width 653 height 510
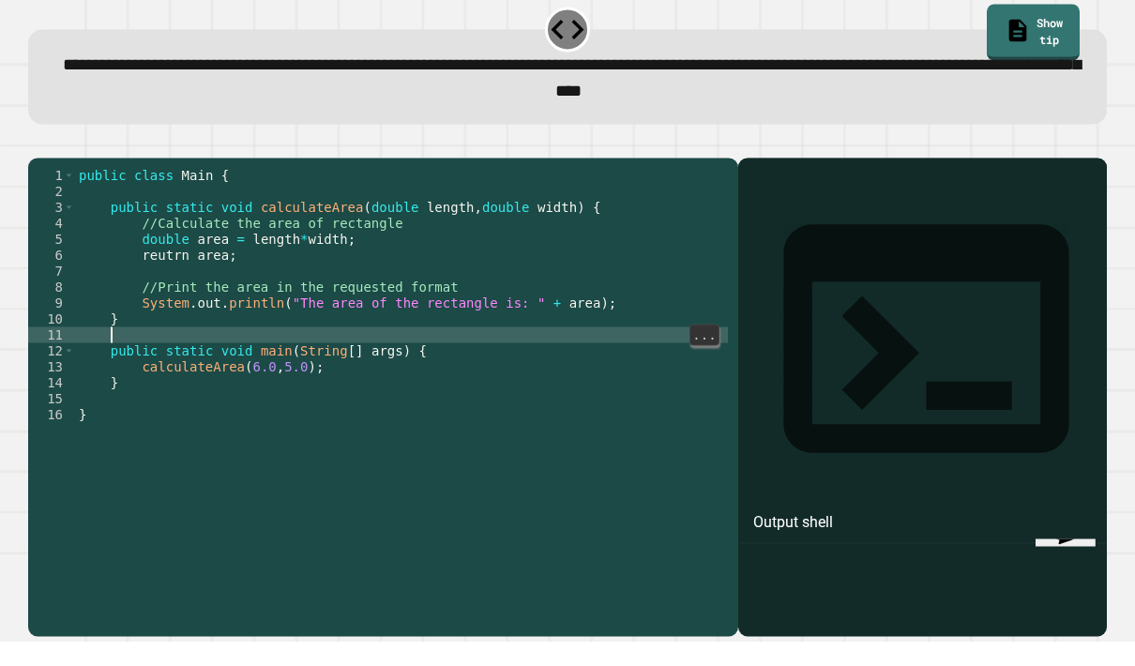
click at [680, 335] on div "public class Main { public static void calculateArea ( double length , double w…" at bounding box center [401, 446] width 653 height 510
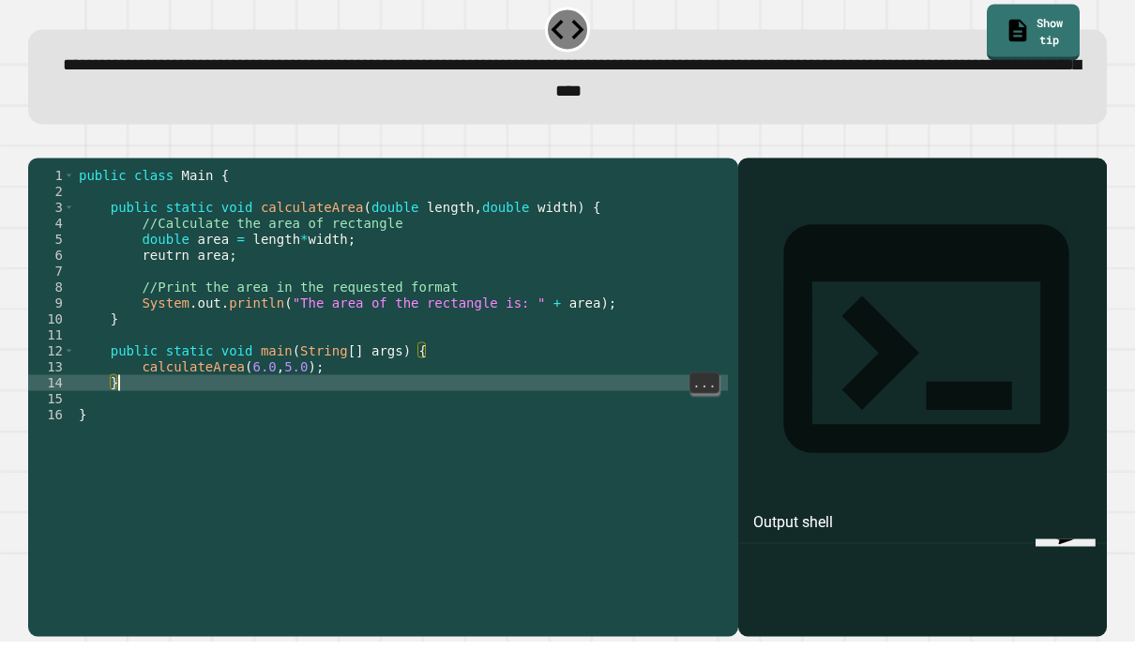
click at [671, 469] on div "public class Main { public static void calculateArea ( double length , double w…" at bounding box center [401, 446] width 653 height 510
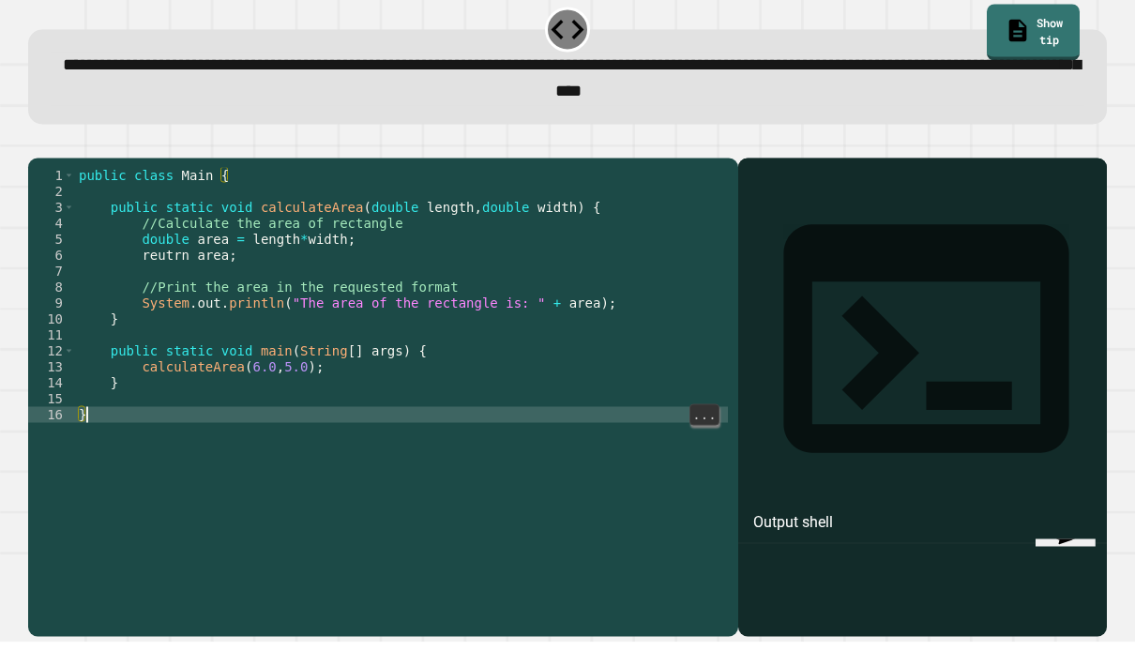
click at [648, 351] on div "public class Main { public static void calculateArea ( double length , double w…" at bounding box center [401, 446] width 653 height 510
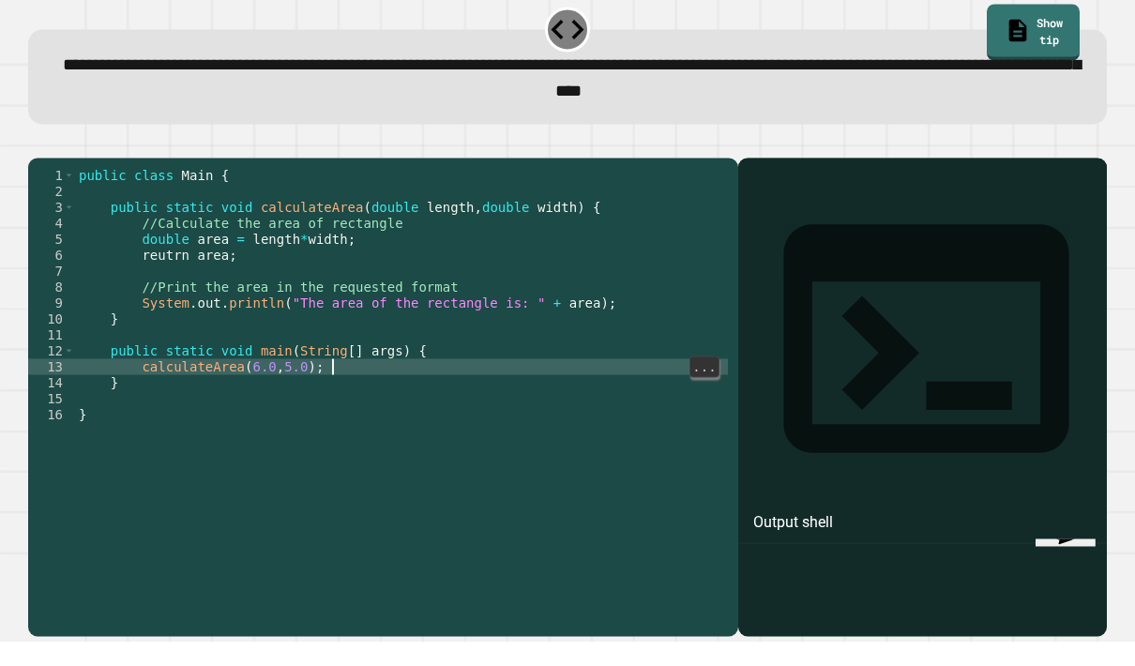
click at [669, 320] on div "public class Main { public static void calculateArea ( double length , double w…" at bounding box center [401, 446] width 653 height 510
click at [673, 273] on div "public class Main { public static void calculateArea ( double length , double w…" at bounding box center [401, 446] width 653 height 510
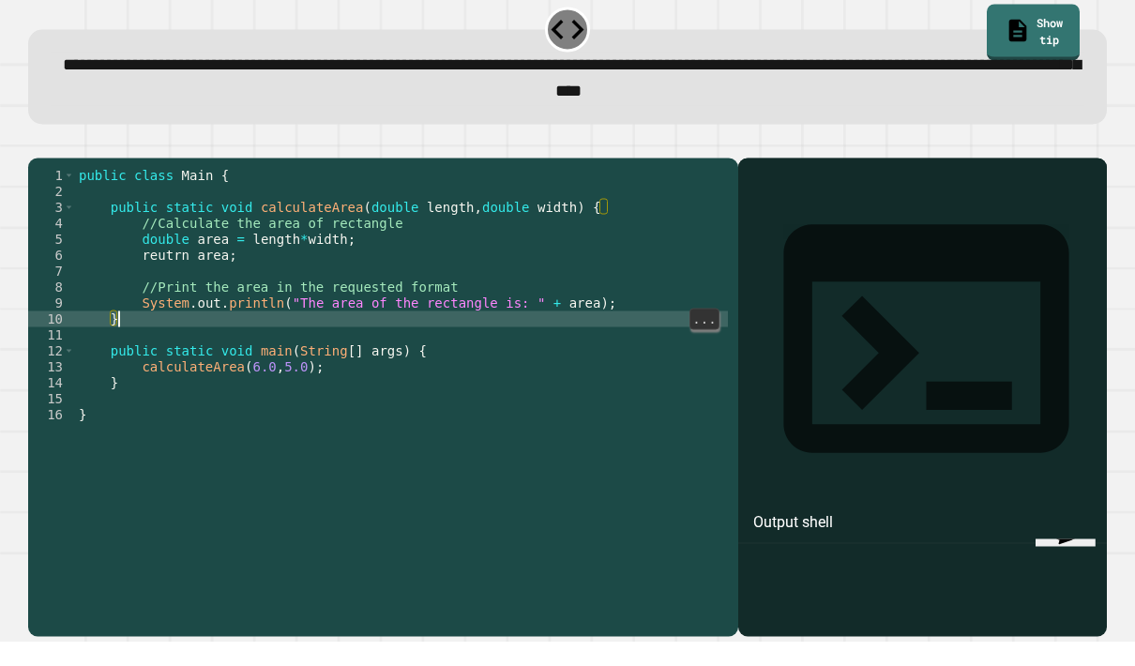
click at [670, 294] on div "public class Main { public static void calculateArea ( double length , double w…" at bounding box center [401, 446] width 653 height 510
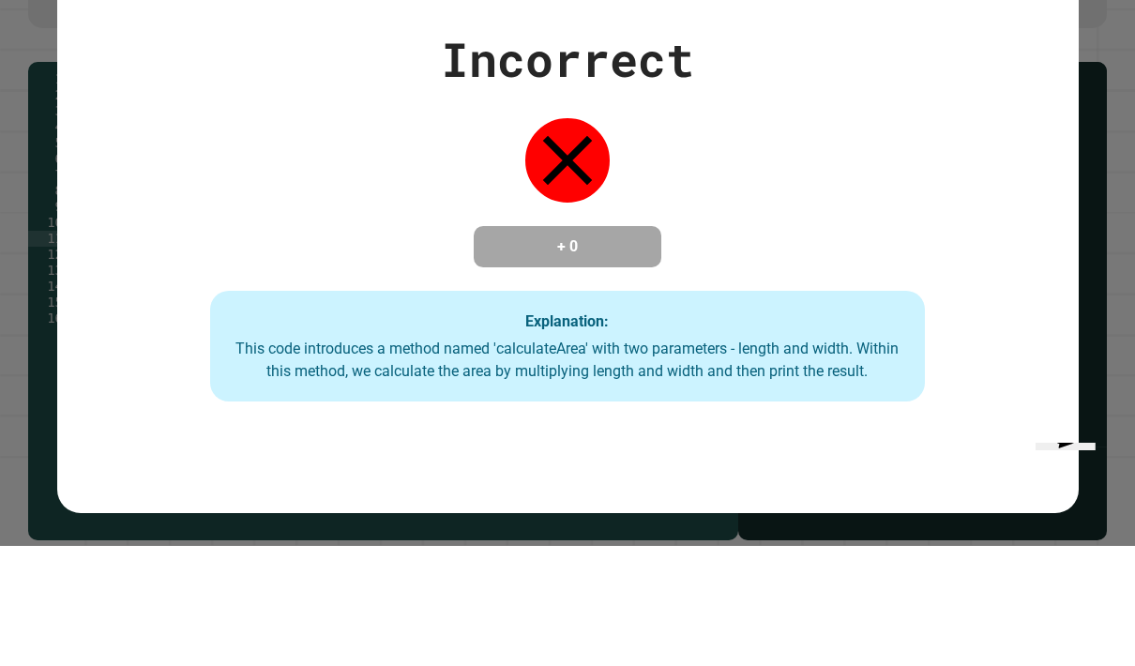
click at [248, 144] on div "Incorrect + 0 Explanation: This code introduces a method named 'calculateArea' …" at bounding box center [568, 332] width 1022 height 377
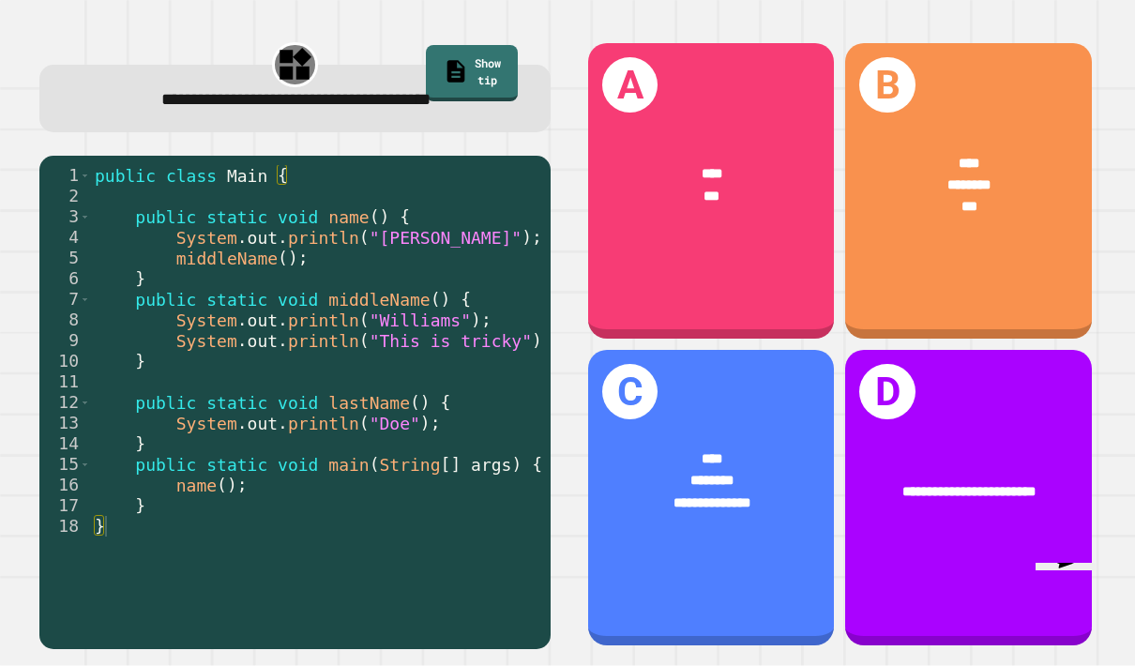
click at [1039, 197] on div "***" at bounding box center [969, 208] width 190 height 22
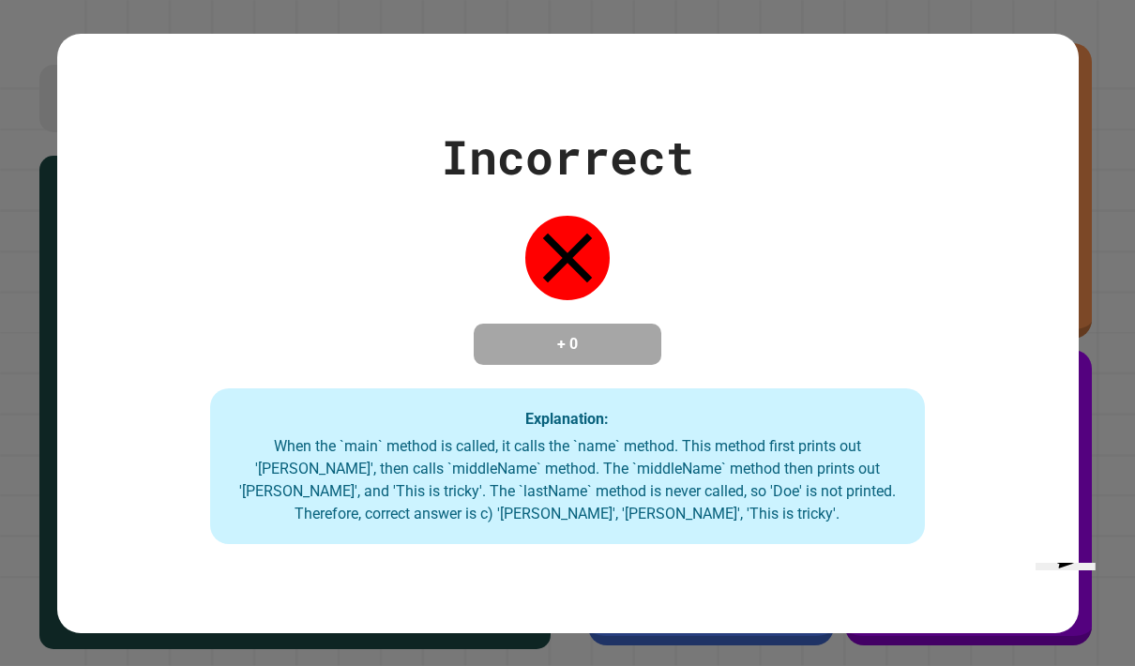
click at [1017, 188] on div "Incorrect + 0 Explanation: When the `main` method is called, it calls the `name…" at bounding box center [568, 333] width 1022 height 422
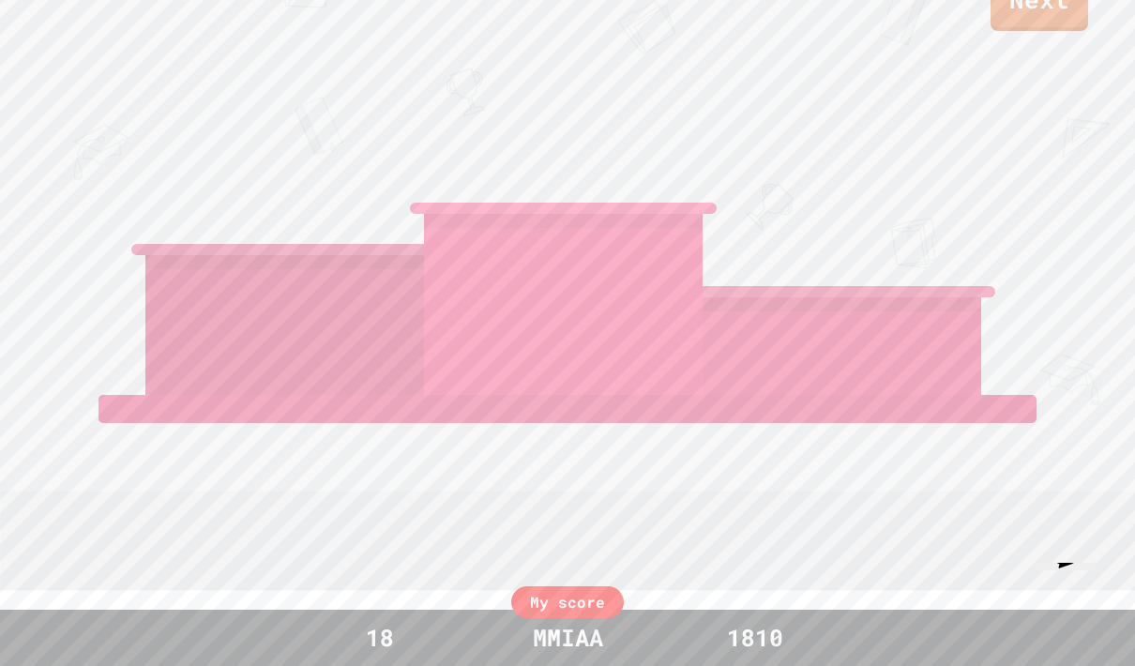
scroll to position [0, 0]
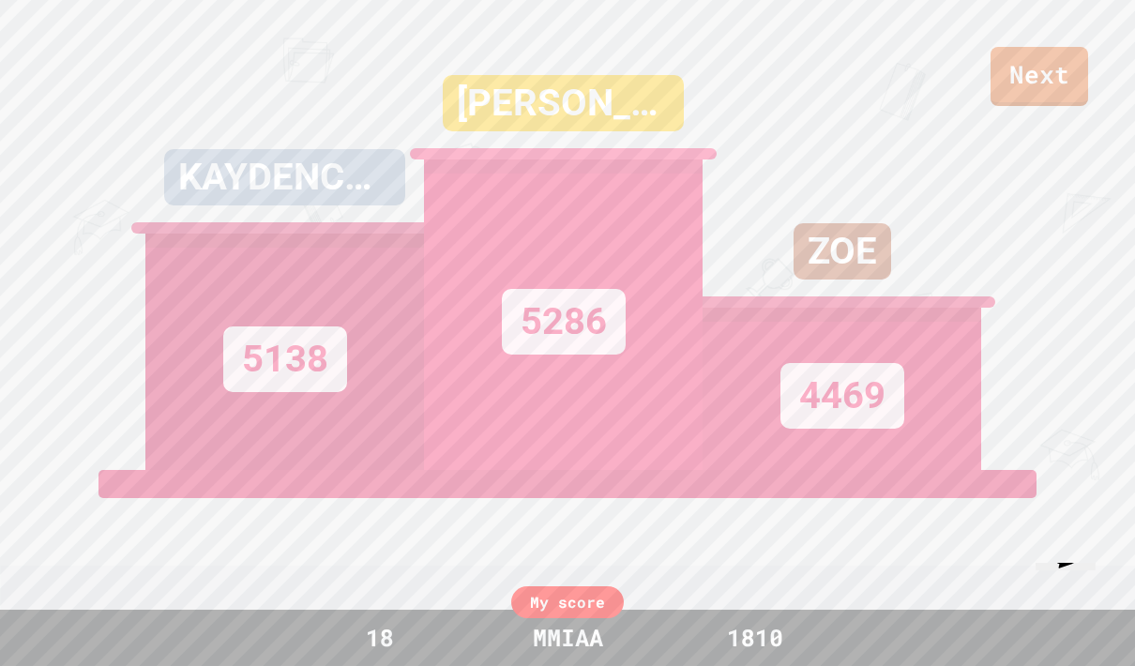
click at [1068, 75] on link "Next" at bounding box center [1040, 76] width 98 height 59
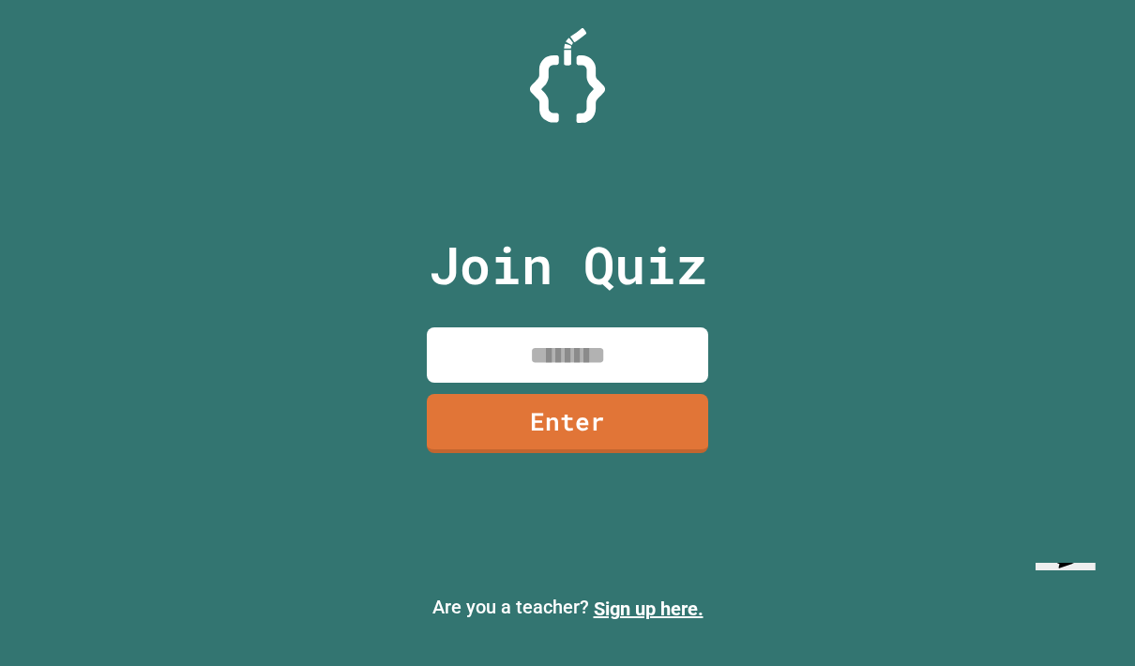
click at [577, 383] on input at bounding box center [567, 354] width 281 height 55
type input "********"
click at [600, 502] on div "Join Quiz ******** Enter" at bounding box center [568, 333] width 316 height 572
click at [593, 453] on link "Enter" at bounding box center [567, 423] width 281 height 59
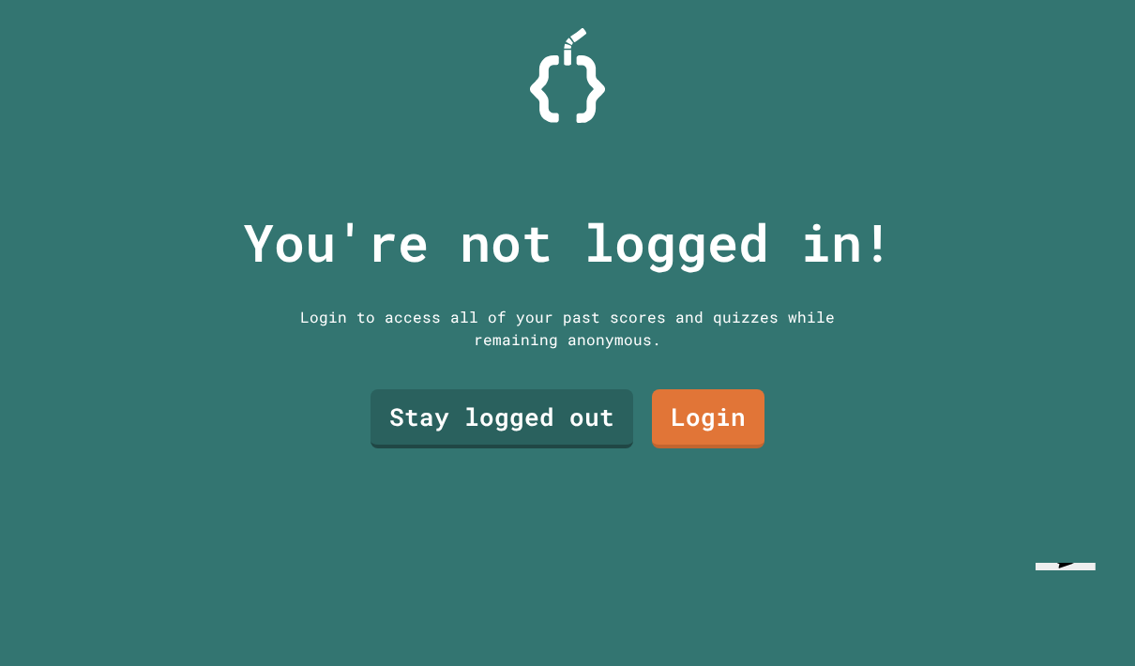
click at [692, 448] on link "Login" at bounding box center [708, 418] width 113 height 59
click at [570, 448] on link "Stay logged out" at bounding box center [502, 418] width 263 height 59
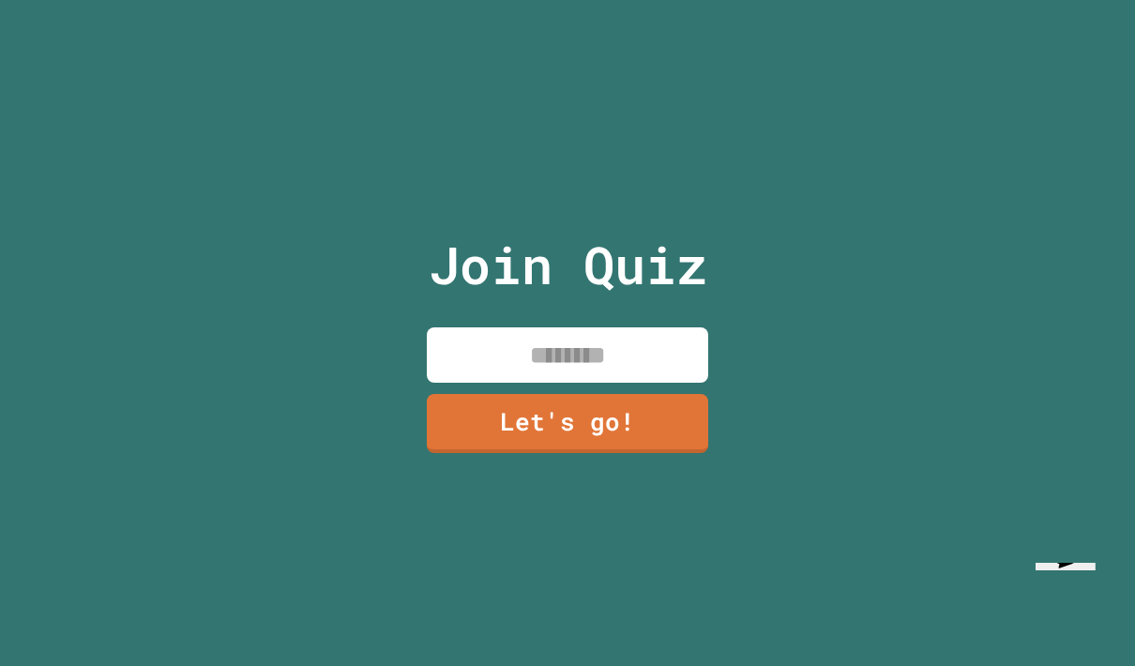
click at [598, 383] on input at bounding box center [567, 354] width 281 height 55
type input "*****"
click at [615, 439] on link "Let's go!" at bounding box center [567, 423] width 281 height 59
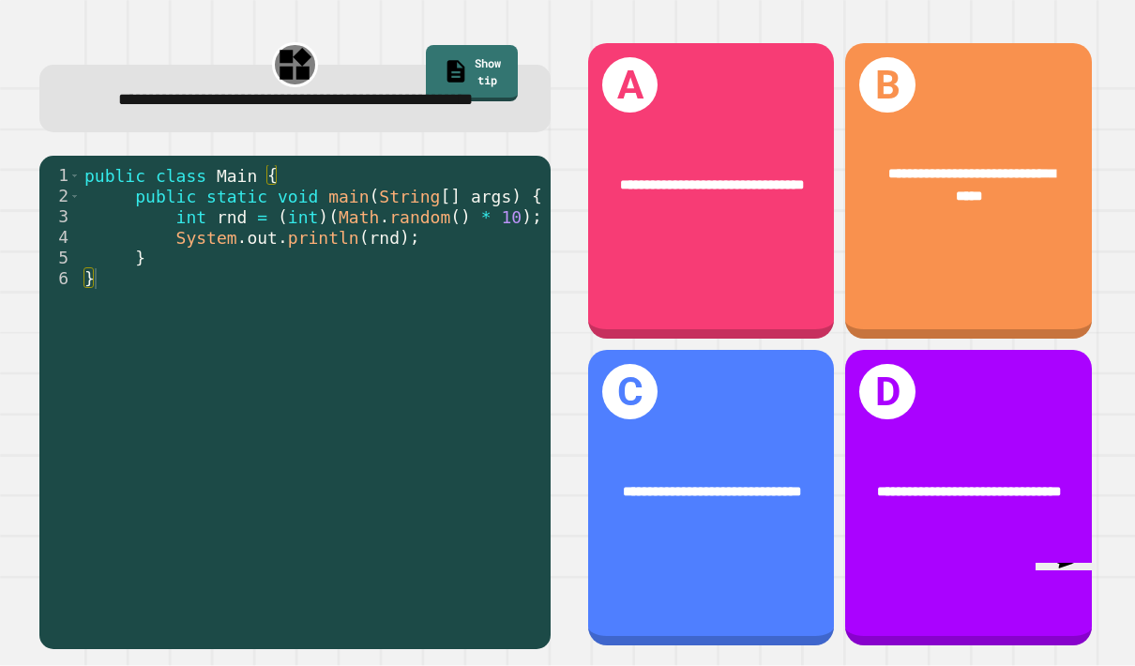
click at [731, 488] on div "**********" at bounding box center [711, 498] width 246 height 296
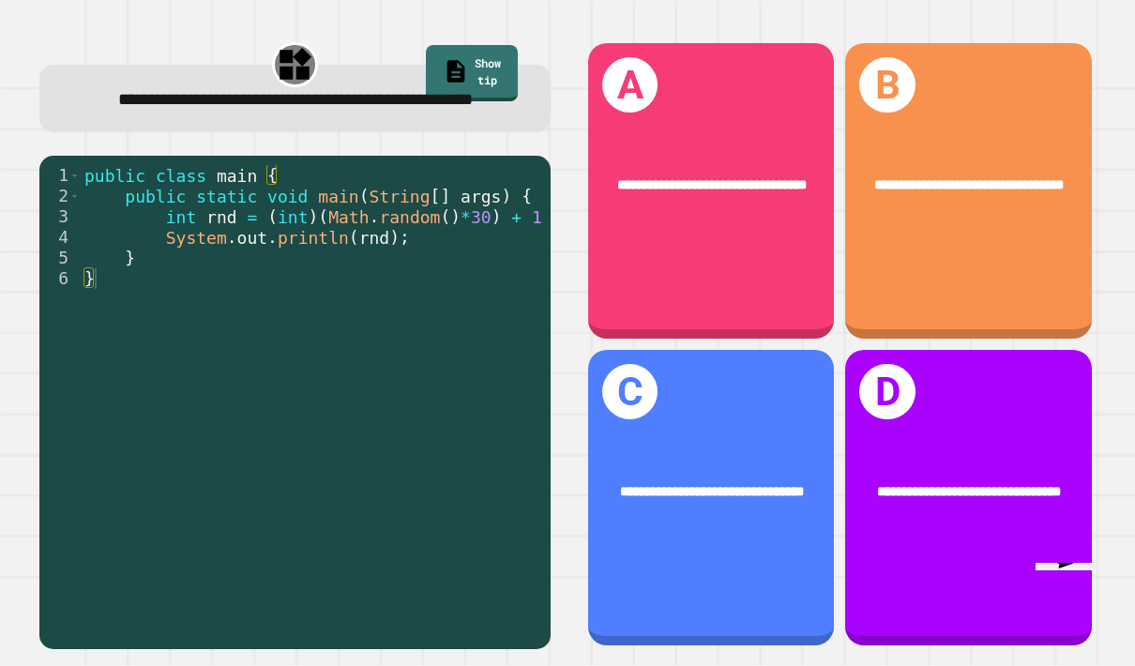
click at [767, 504] on div "**********" at bounding box center [711, 493] width 190 height 22
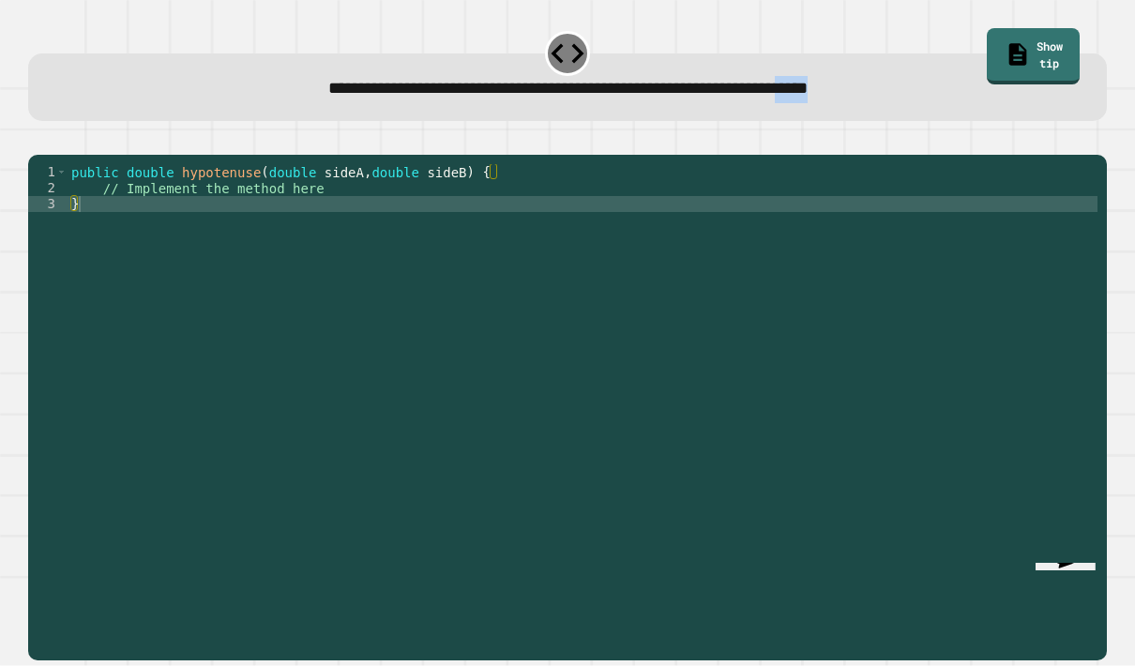
click at [370, 96] on span "**********" at bounding box center [567, 88] width 479 height 17
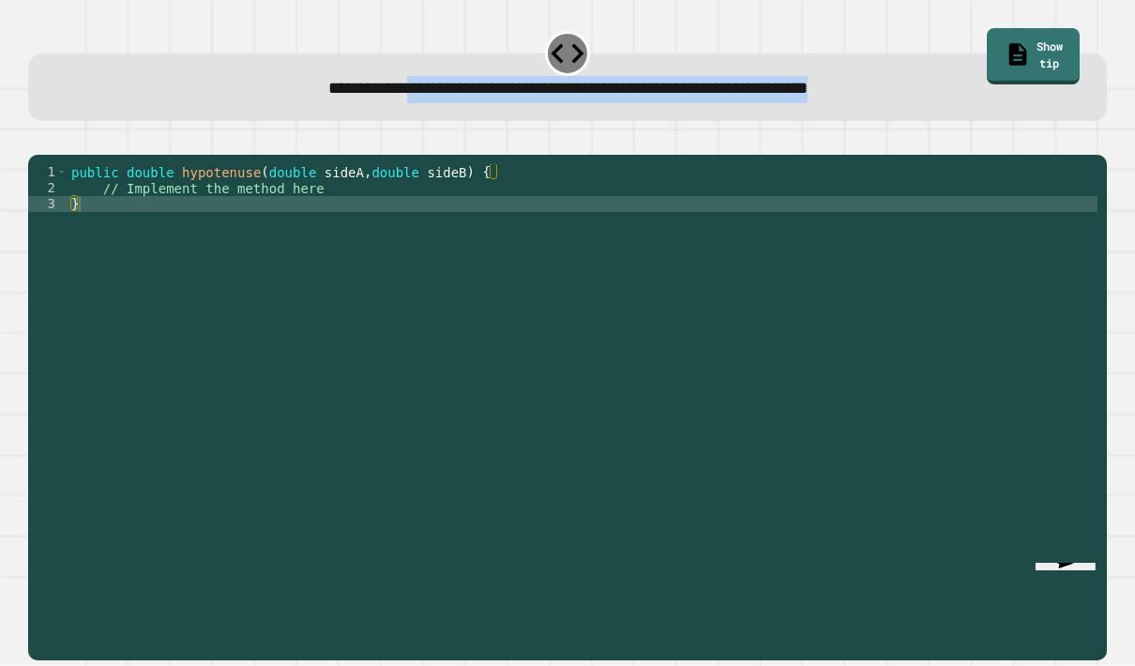
copy span "**********"
click at [369, 235] on div "public double hypotenuse ( double sideA , double sideB ) { // Implement the met…" at bounding box center [583, 435] width 1030 height 542
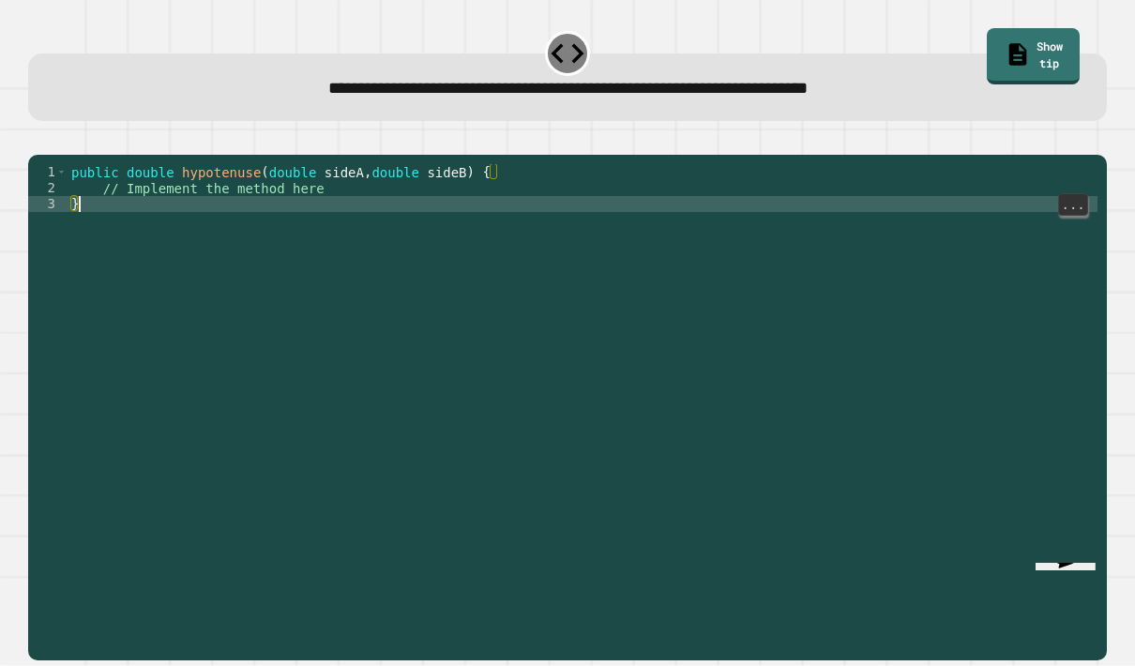
click at [404, 231] on div "public double hypotenuse ( double sideA , double sideB ) { // Implement the met…" at bounding box center [583, 435] width 1030 height 542
click at [414, 208] on div "public double hypotenuse ( double sideA , double sideB ) { // Implement the met…" at bounding box center [583, 435] width 1030 height 542
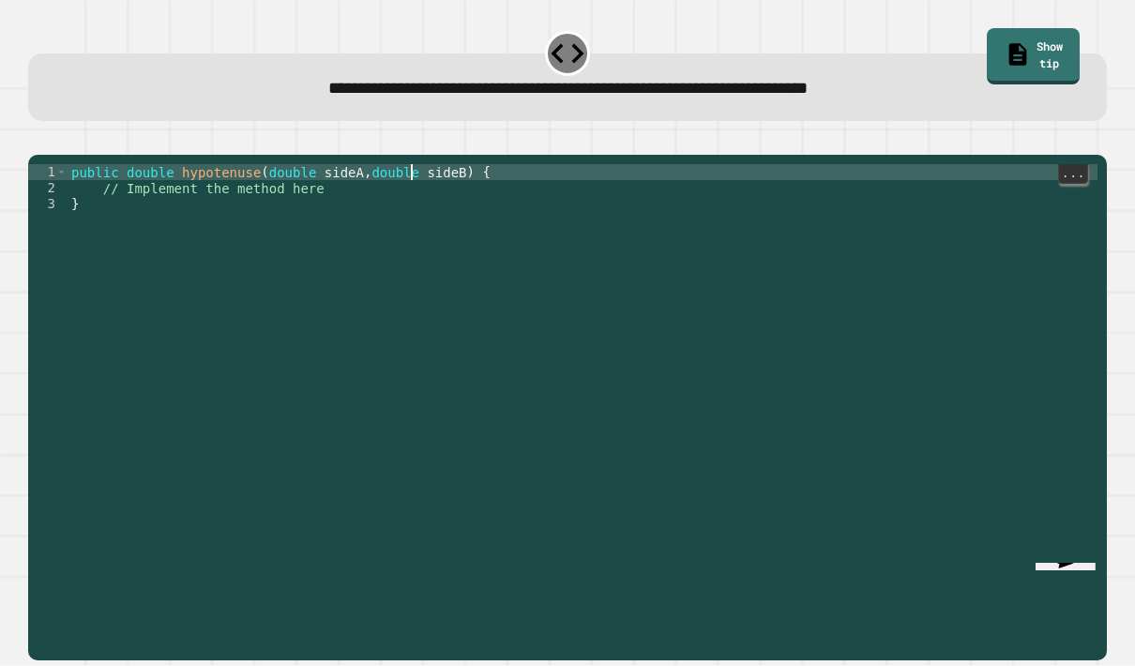
click at [372, 212] on div "public double hypotenuse ( double sideA , double sideB ) { // Implement the met…" at bounding box center [583, 435] width 1030 height 542
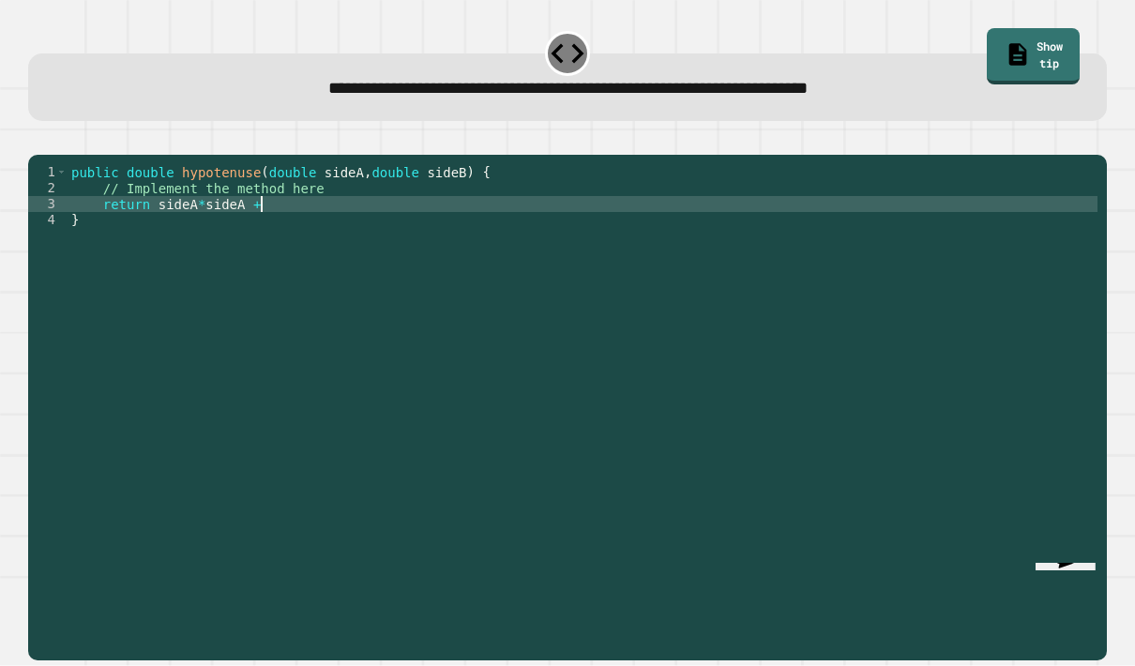
scroll to position [17, 30]
click at [168, 234] on div "public double hypotenuse ( double sideA , double sideB ) { // Implement the met…" at bounding box center [583, 435] width 1030 height 542
click at [159, 232] on div "public double hypotenuse ( double sideA , double sideB ) { // Implement the met…" at bounding box center [583, 435] width 1030 height 542
click at [164, 234] on div "public double hypotenuse ( double sideA , double sideB ) { // Implement the met…" at bounding box center [583, 435] width 1030 height 542
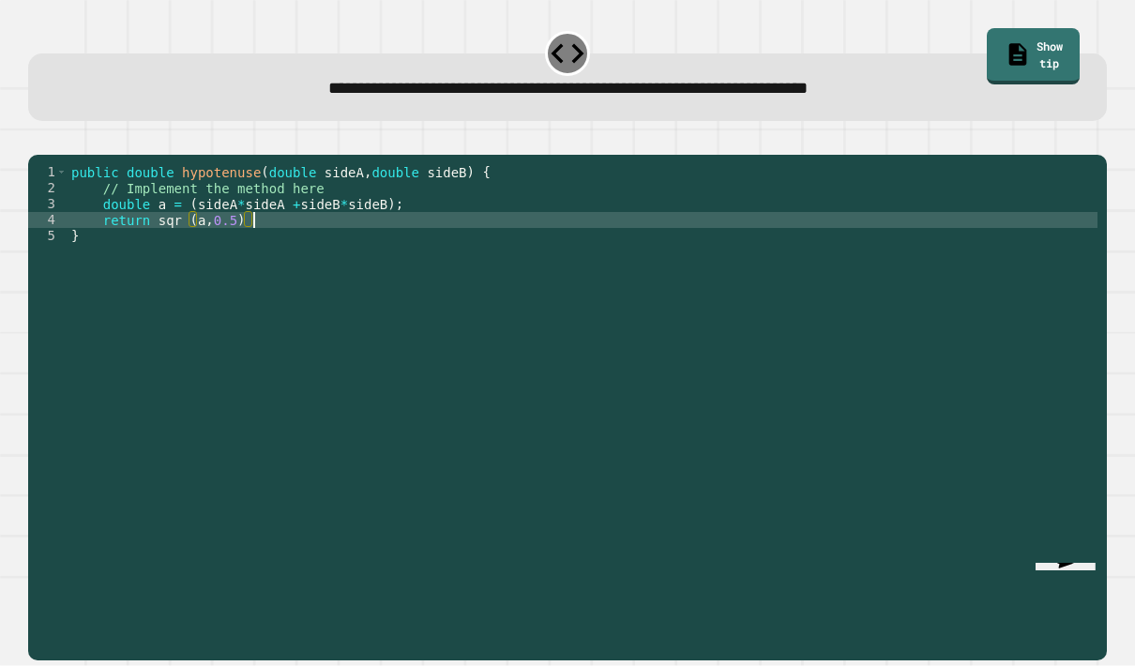
scroll to position [17, 30]
click at [187, 248] on div "public double hypotenuse ( double sideA , double sideB ) { // Implement the met…" at bounding box center [583, 435] width 1030 height 542
click at [199, 245] on div "public double hypotenuse ( double sideA , double sideB ) { // Implement the met…" at bounding box center [583, 435] width 1030 height 542
click at [156, 250] on div "public double hypotenuse ( double sideA , double sideB ) { // Implement the met…" at bounding box center [583, 435] width 1030 height 542
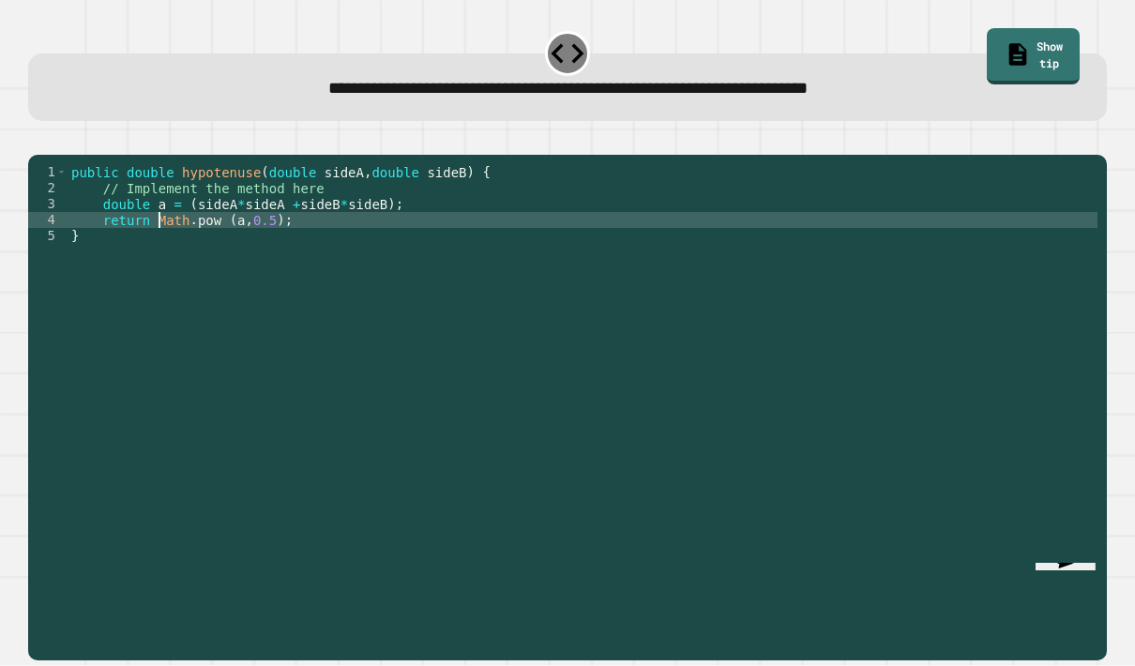
scroll to position [17, 30]
click at [300, 250] on div "public double hypotenuse ( double sideA , double sideB ) { // Implement the met…" at bounding box center [583, 435] width 1030 height 542
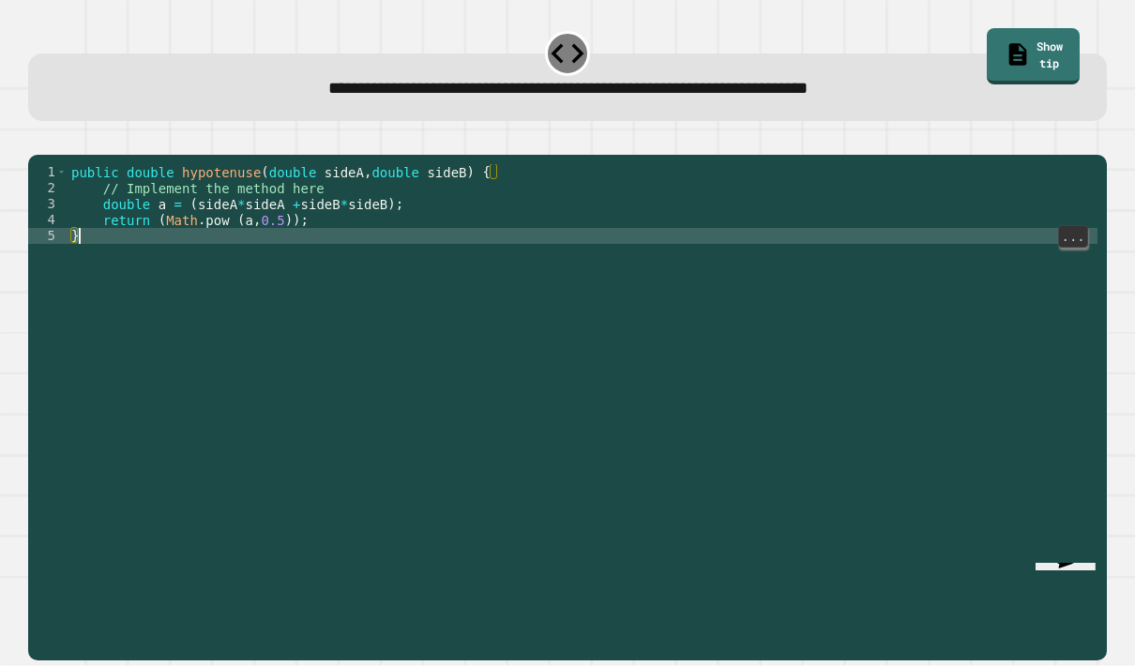
click at [198, 226] on div "public double hypotenuse ( double sideA , double sideB ) { // Implement the met…" at bounding box center [583, 435] width 1030 height 542
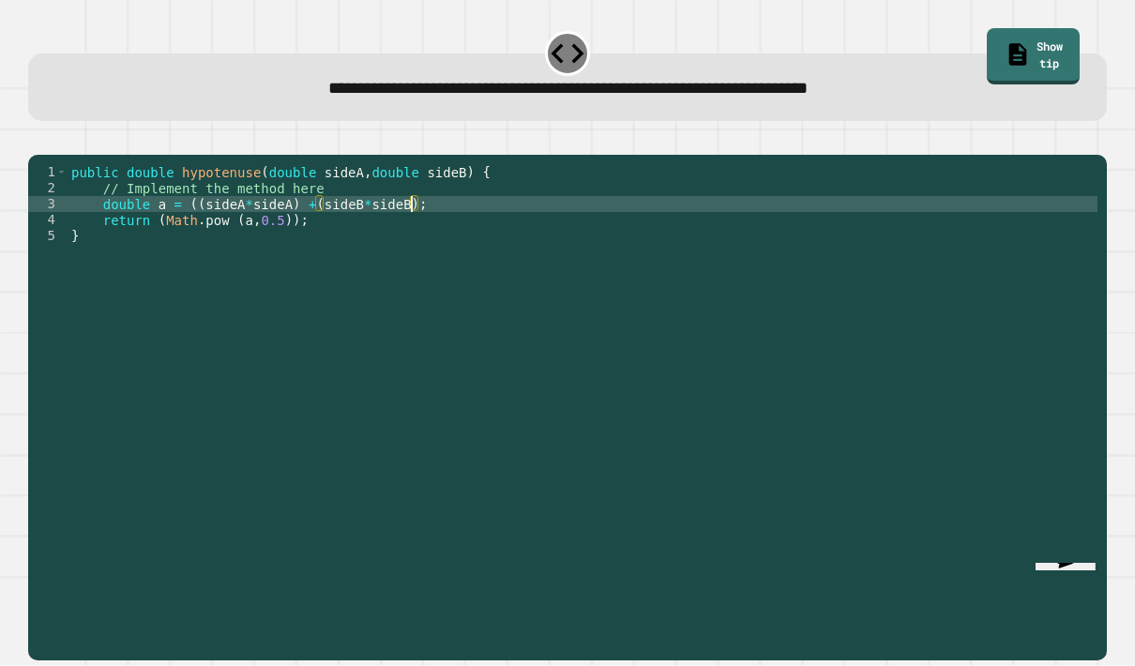
type textarea "*********"
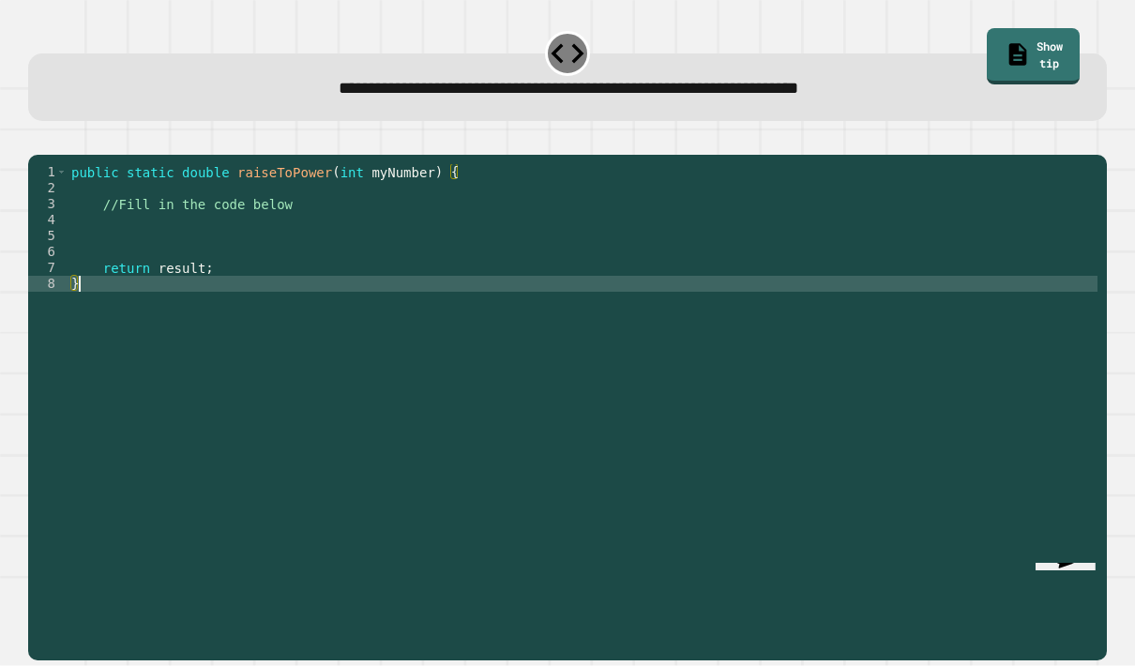
click at [109, 286] on div "public static double raiseToPower ( int myNumber ) { //Fill in the code below r…" at bounding box center [583, 435] width 1030 height 542
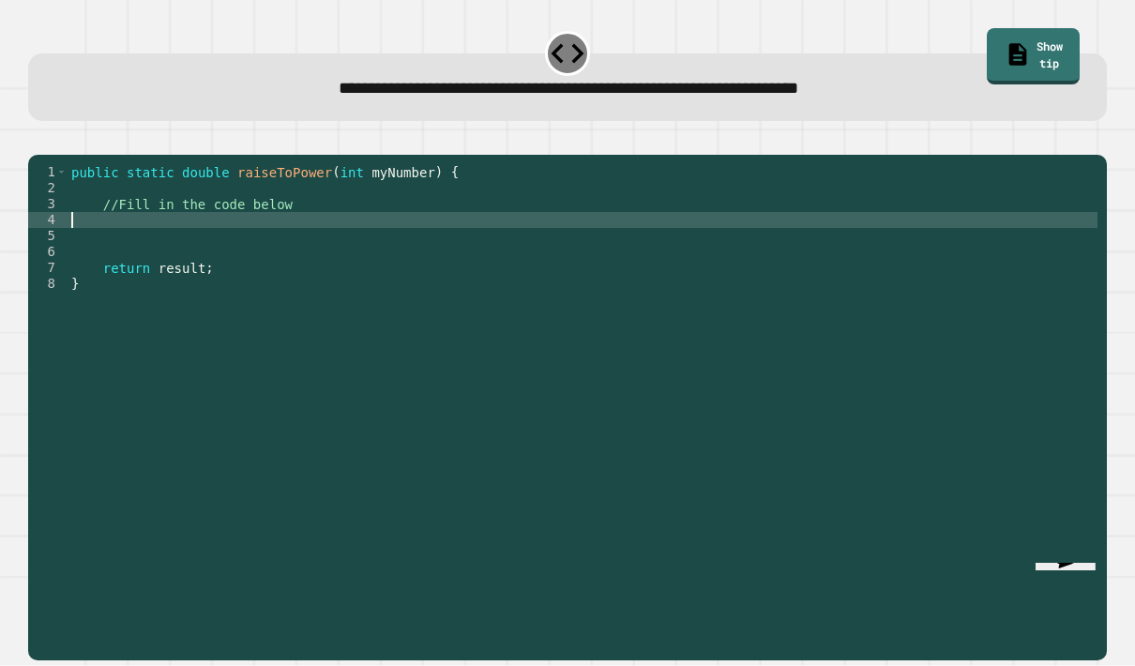
click at [130, 251] on div "public static double raiseToPower ( int myNumber ) { //Fill in the code below r…" at bounding box center [583, 435] width 1030 height 542
click at [351, 255] on div "public static double raiseToPower ( int myNumber ) { //Fill in the code below d…" at bounding box center [583, 435] width 1030 height 542
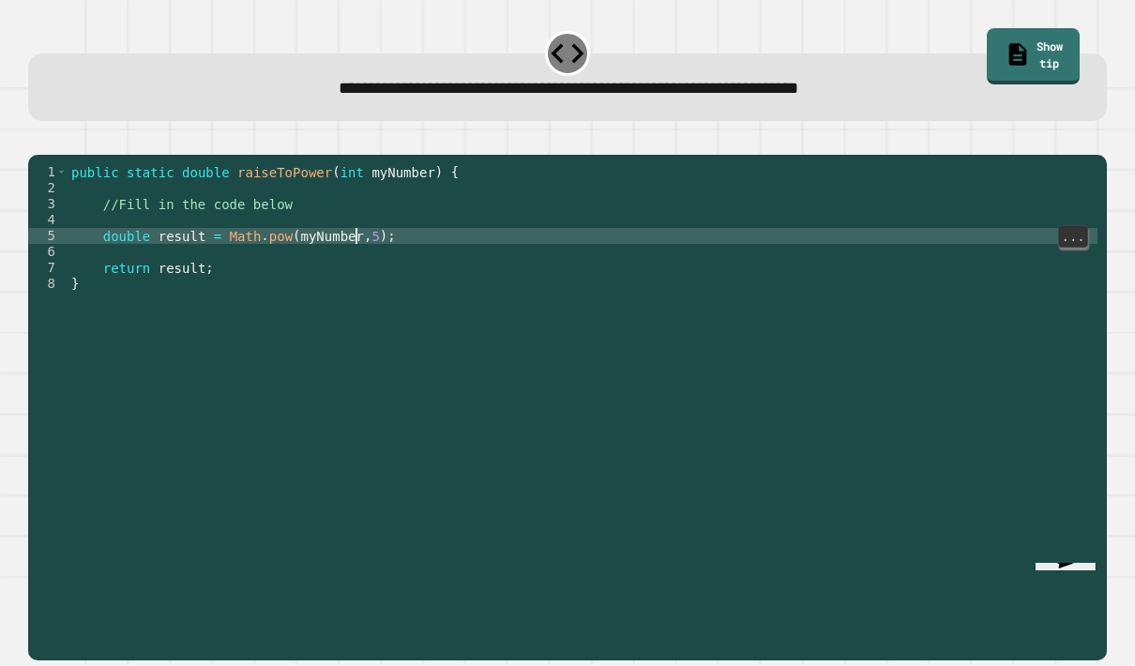
click at [357, 267] on div "public static double raiseToPower ( int myNumber ) { //Fill in the code below d…" at bounding box center [583, 435] width 1030 height 542
type textarea "********"
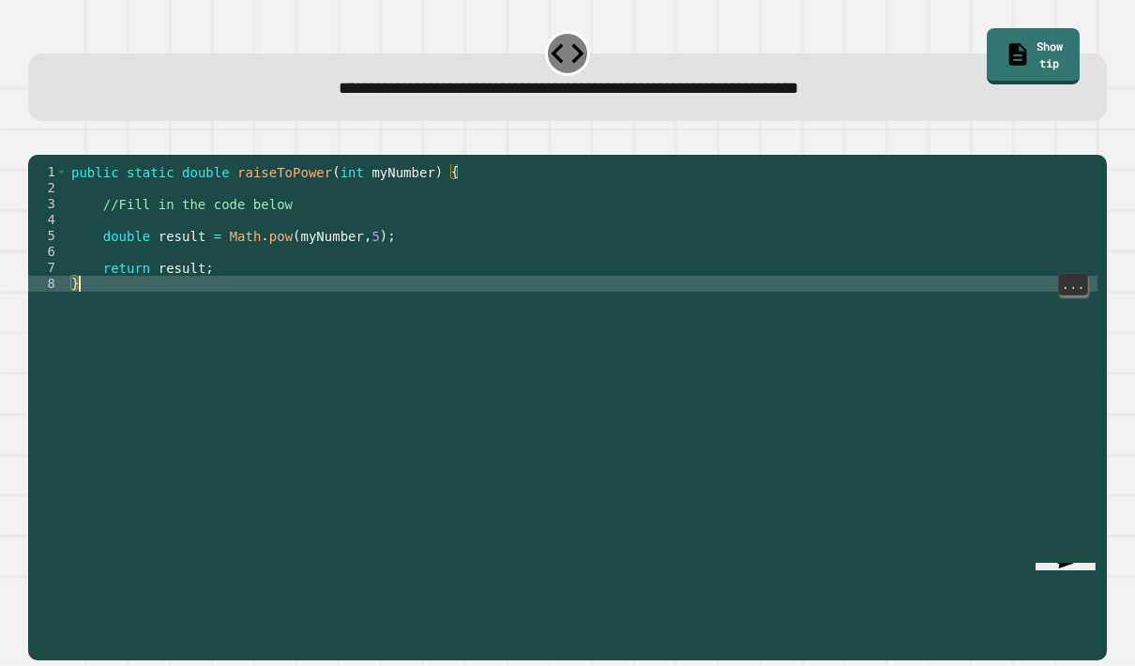
click at [38, 140] on button "button" at bounding box center [38, 140] width 0 height 0
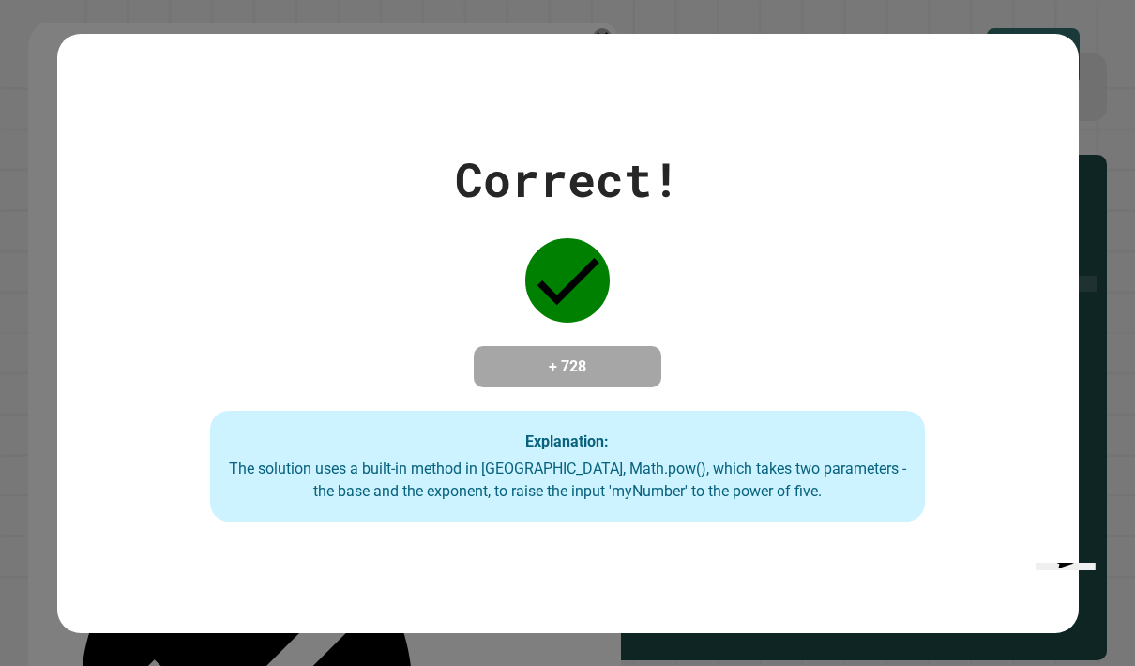
scroll to position [0, 0]
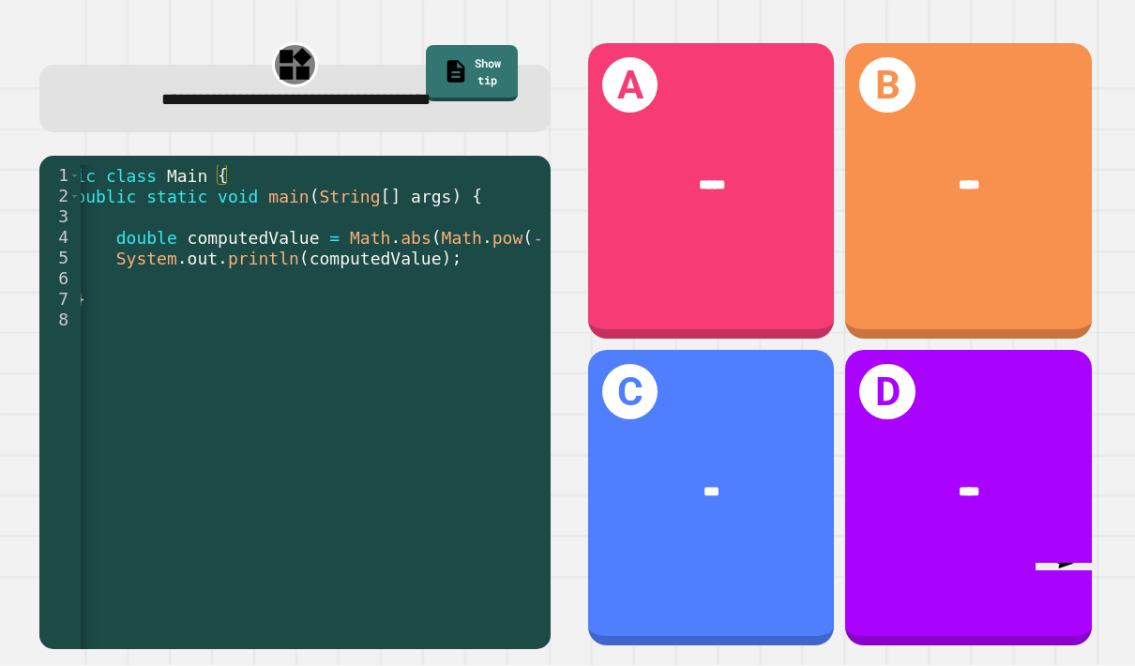
scroll to position [0, 52]
click at [663, 253] on div "A *****" at bounding box center [711, 191] width 246 height 296
